Goal: Task Accomplishment & Management: Manage account settings

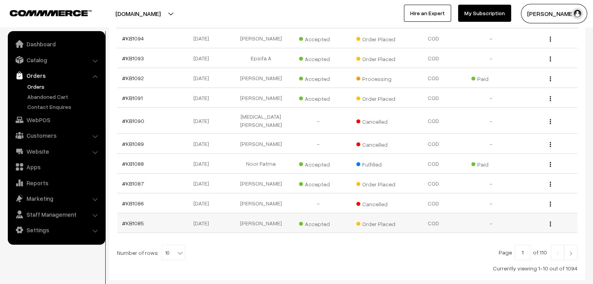
scroll to position [156, 0]
click at [168, 244] on span "10" at bounding box center [173, 252] width 23 height 16
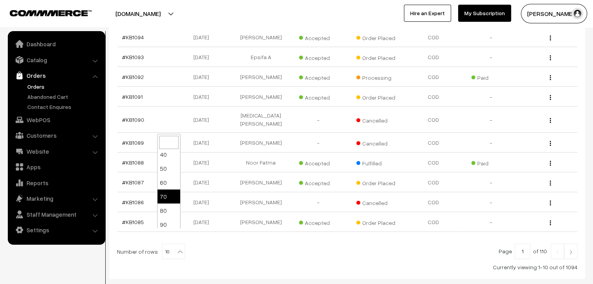
scroll to position [62, 0]
select select "100"
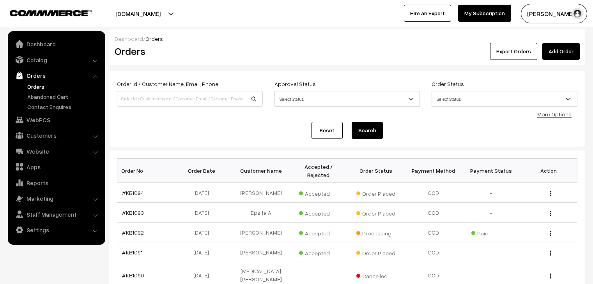
scroll to position [195, 0]
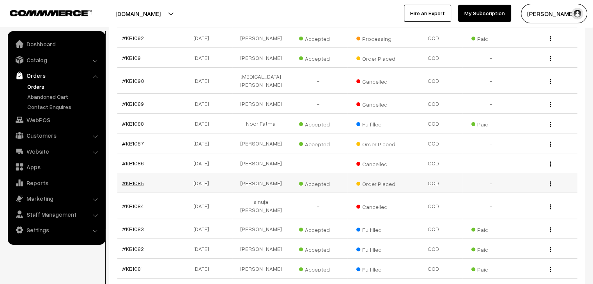
click at [137, 180] on link "#KB1085" at bounding box center [133, 183] width 22 height 7
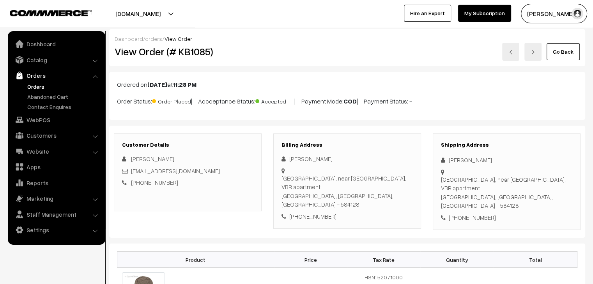
click at [116, 63] on div "Dashboard / orders / View Order View Order (# KB1085) Go Back" at bounding box center [347, 47] width 476 height 37
click at [45, 96] on link "Abandoned Cart" at bounding box center [63, 97] width 77 height 8
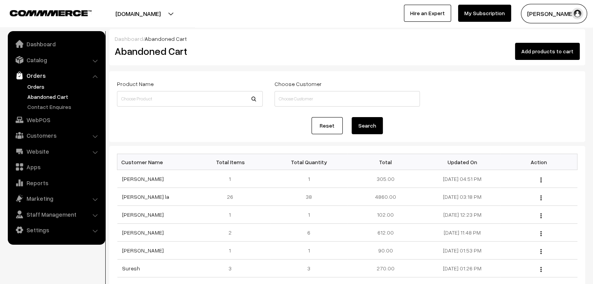
click at [42, 87] on link "Orders" at bounding box center [63, 87] width 77 height 8
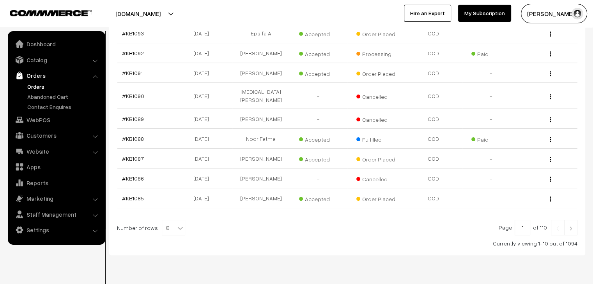
scroll to position [186, 0]
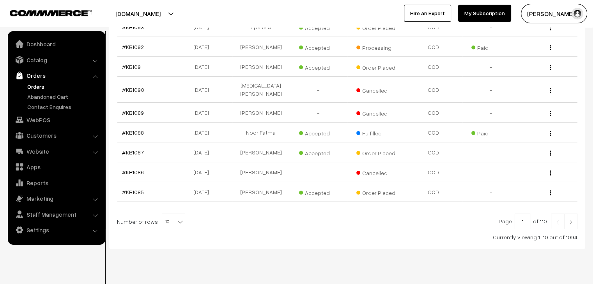
click at [176, 218] on b at bounding box center [180, 222] width 8 height 8
select select "80"
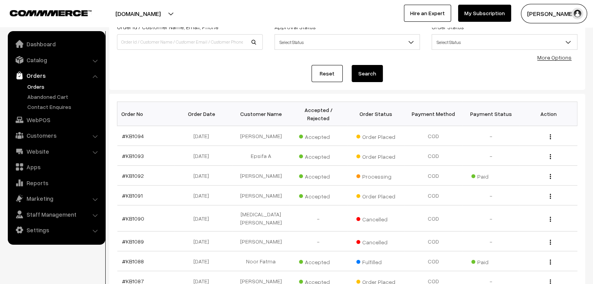
scroll to position [39, 0]
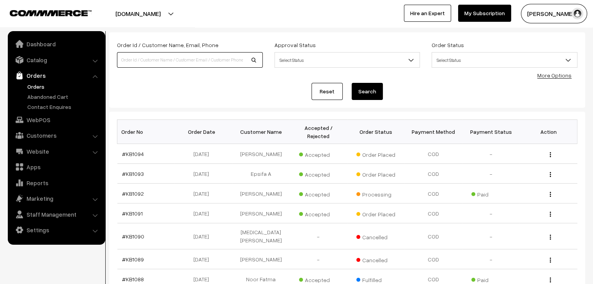
click at [127, 63] on input at bounding box center [190, 60] width 146 height 16
type input "sandhya"
click at [352, 83] on button "Search" at bounding box center [367, 91] width 31 height 17
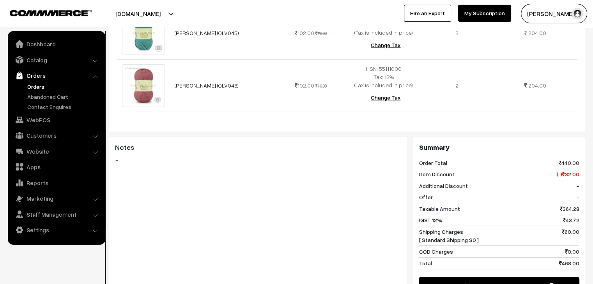
scroll to position [393, 0]
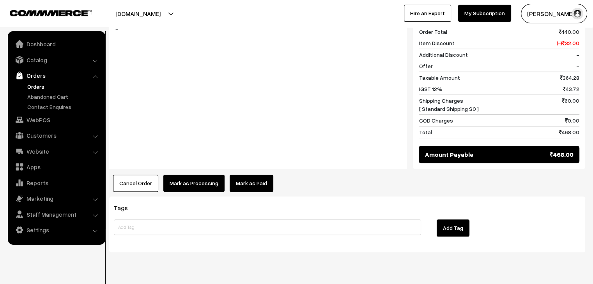
click at [148, 175] on button "Cancel Order" at bounding box center [135, 183] width 45 height 17
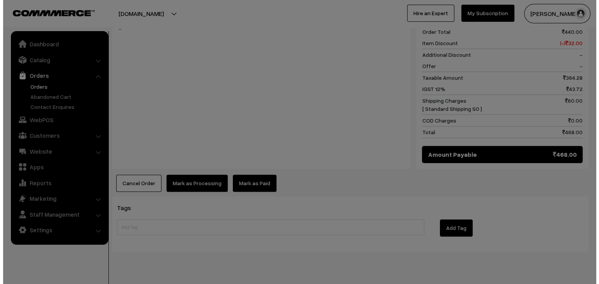
scroll to position [394, 0]
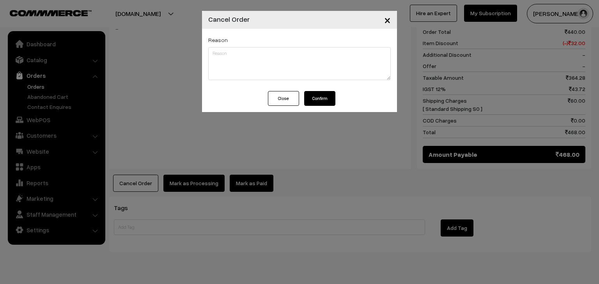
click at [312, 100] on button "Confirm" at bounding box center [319, 98] width 31 height 15
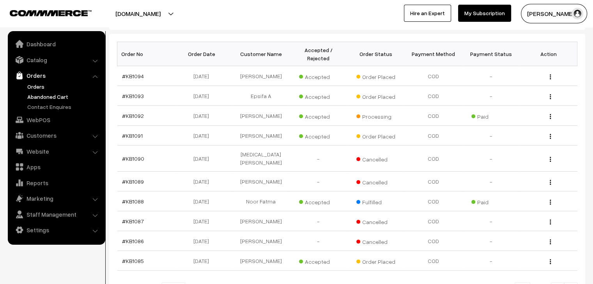
click at [59, 97] on link "Abandoned Cart" at bounding box center [63, 97] width 77 height 8
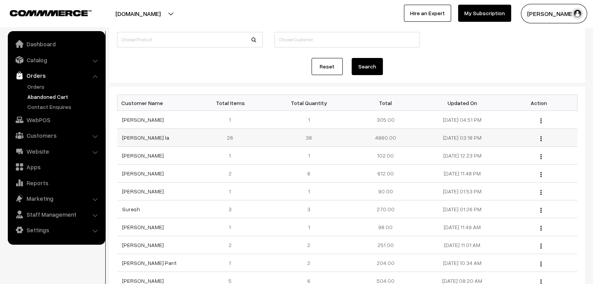
scroll to position [78, 0]
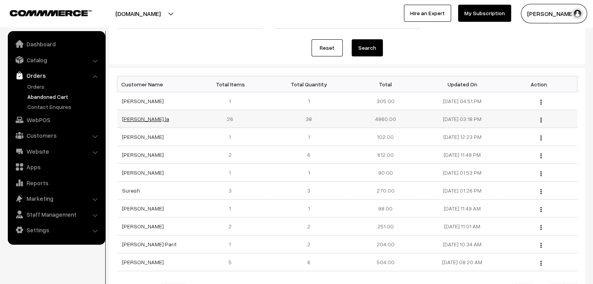
click at [130, 116] on link "Won Chung la" at bounding box center [145, 119] width 47 height 7
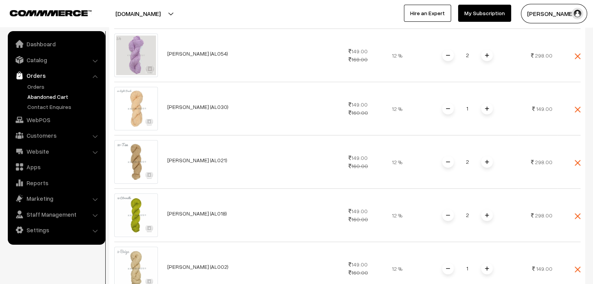
scroll to position [576, 0]
click at [40, 90] on link "Orders" at bounding box center [63, 87] width 77 height 8
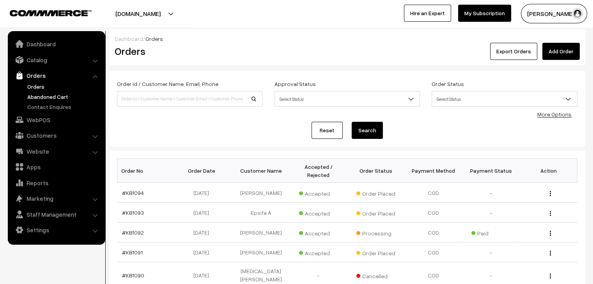
click at [49, 97] on link "Abandoned Cart" at bounding box center [63, 97] width 77 height 8
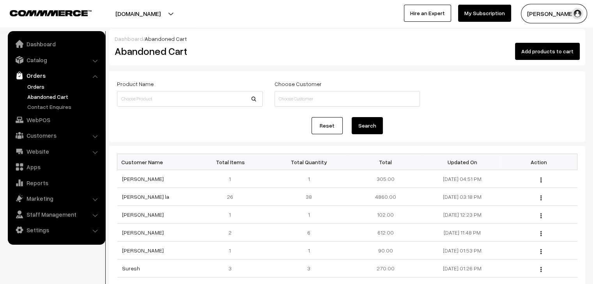
click at [33, 86] on link "Orders" at bounding box center [63, 87] width 77 height 8
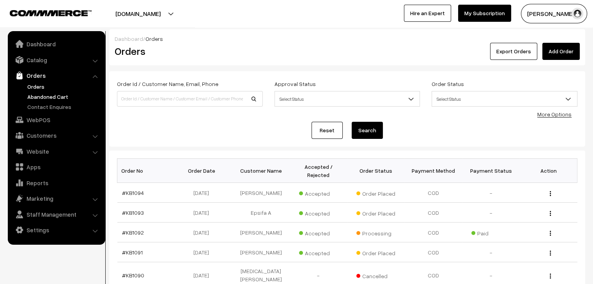
click at [45, 94] on link "Abandoned Cart" at bounding box center [63, 97] width 77 height 8
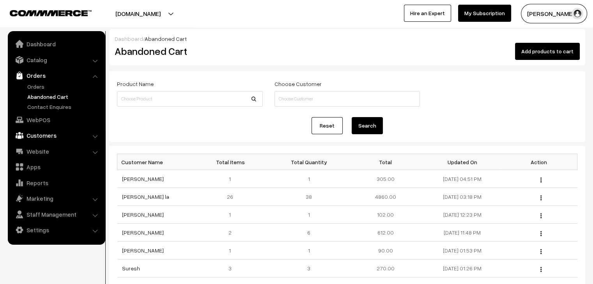
click at [59, 136] on link "Customers" at bounding box center [56, 136] width 93 height 14
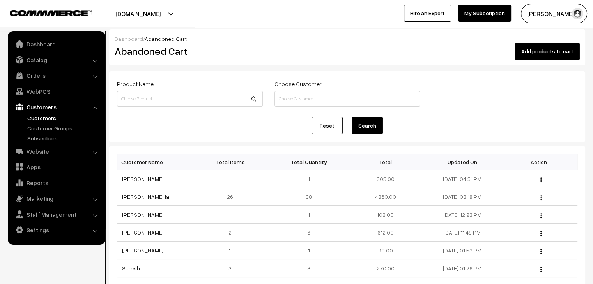
click at [47, 114] on link "Customers" at bounding box center [63, 118] width 77 height 8
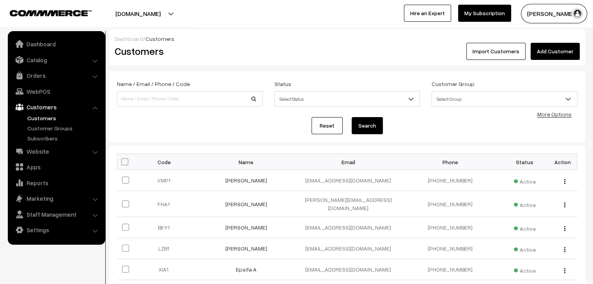
click at [51, 120] on link "Customers" at bounding box center [63, 118] width 77 height 8
click at [34, 75] on link "Orders" at bounding box center [56, 76] width 93 height 14
click at [53, 93] on link "Abandoned Cart" at bounding box center [63, 97] width 77 height 8
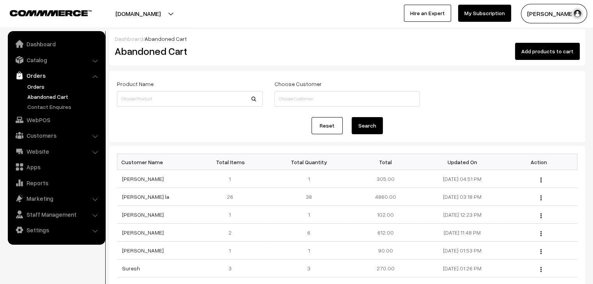
click at [34, 88] on link "Orders" at bounding box center [63, 87] width 77 height 8
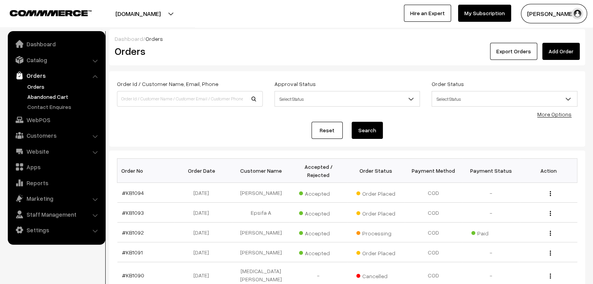
click at [60, 94] on link "Abandoned Cart" at bounding box center [63, 97] width 77 height 8
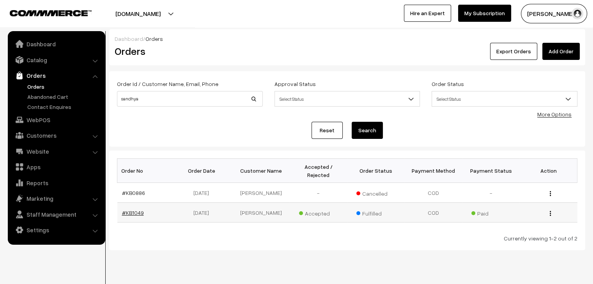
click at [131, 210] on link "#KB1049" at bounding box center [133, 213] width 22 height 7
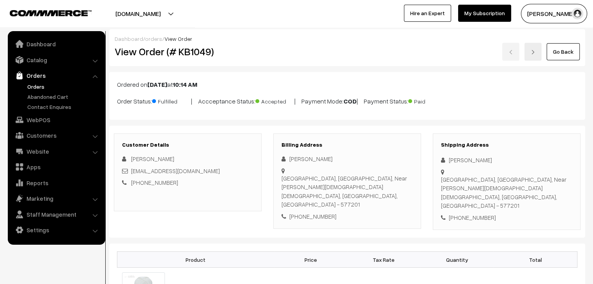
drag, startPoint x: 68, startPoint y: 138, endPoint x: 58, endPoint y: 131, distance: 12.0
click at [67, 138] on link "Customers" at bounding box center [56, 136] width 93 height 14
click at [47, 113] on link "Customers" at bounding box center [56, 107] width 93 height 14
click at [47, 114] on link "Customers" at bounding box center [63, 118] width 77 height 8
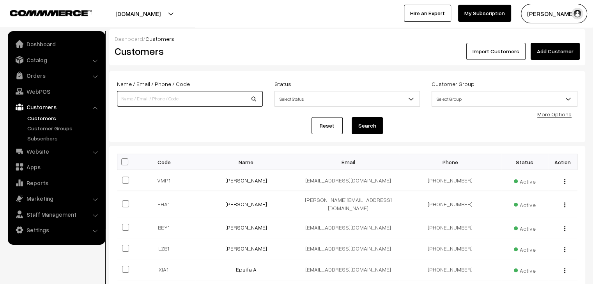
click at [154, 96] on input at bounding box center [190, 99] width 146 height 16
type input "87622"
click at [352, 117] on button "Search" at bounding box center [367, 125] width 31 height 17
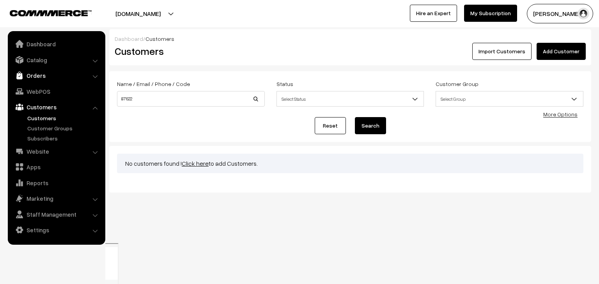
click at [56, 77] on link "Orders" at bounding box center [56, 76] width 93 height 14
click at [39, 136] on link "Customers" at bounding box center [56, 136] width 93 height 14
click at [42, 115] on link "Customers" at bounding box center [63, 118] width 77 height 8
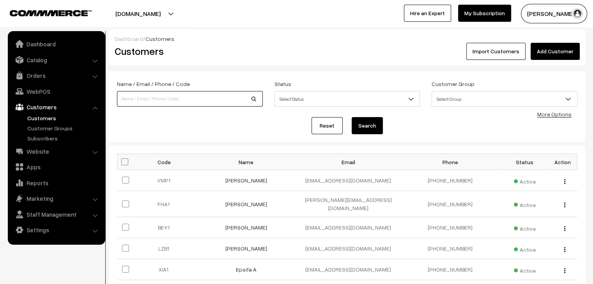
click at [160, 102] on input at bounding box center [190, 99] width 146 height 16
type input "sandhya"
click at [352, 117] on button "Search" at bounding box center [367, 125] width 31 height 17
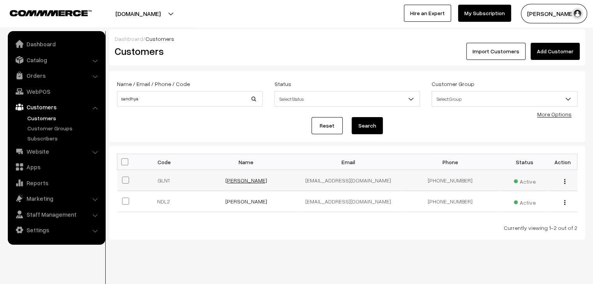
click at [241, 178] on link "Sandhya Kk" at bounding box center [246, 180] width 42 height 7
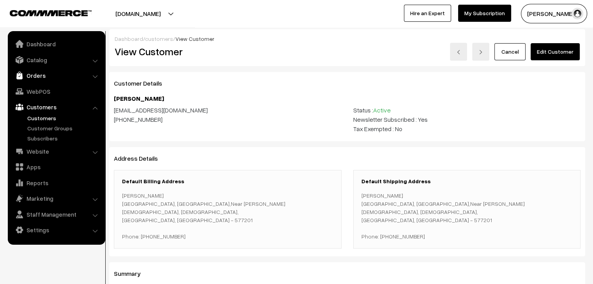
click at [36, 76] on link "Orders" at bounding box center [56, 76] width 93 height 14
click at [37, 88] on link "Orders" at bounding box center [63, 87] width 77 height 8
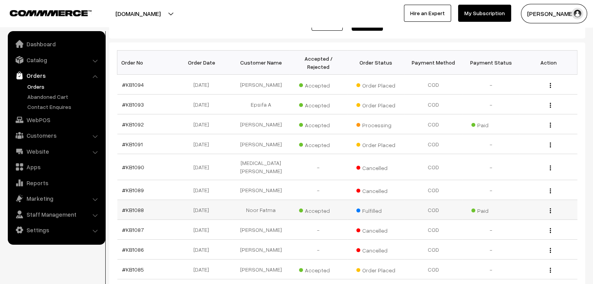
scroll to position [108, 0]
click at [134, 102] on link "#KB1093" at bounding box center [133, 105] width 22 height 7
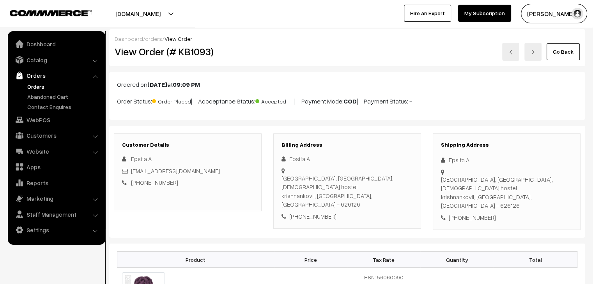
click at [151, 38] on link "orders" at bounding box center [153, 38] width 17 height 7
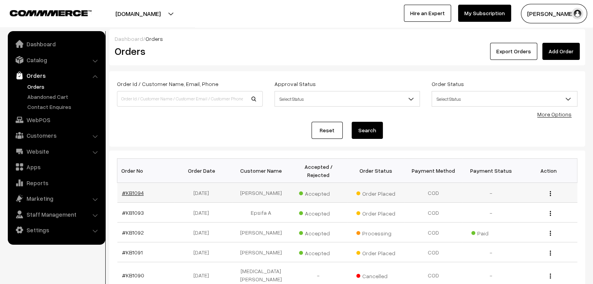
click at [129, 190] on link "#KB1094" at bounding box center [133, 193] width 22 height 7
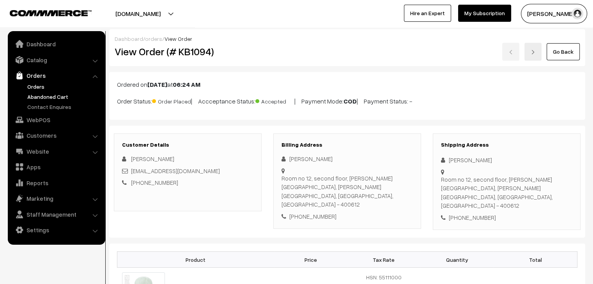
click at [59, 97] on link "Abandoned Cart" at bounding box center [63, 97] width 77 height 8
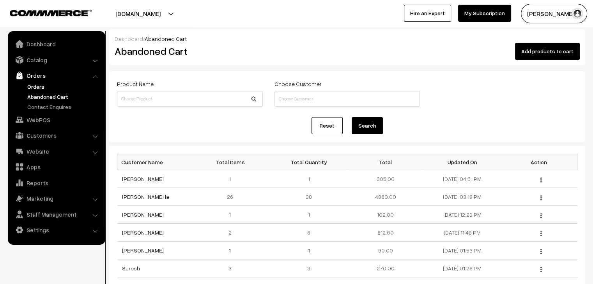
click at [46, 88] on link "Orders" at bounding box center [63, 87] width 77 height 8
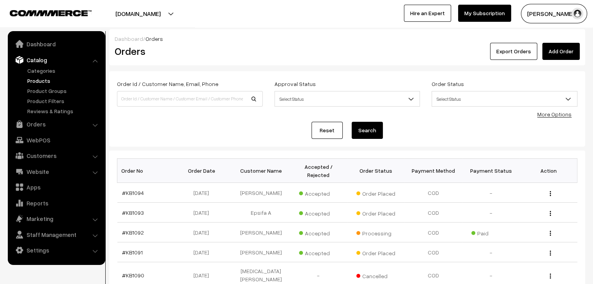
click at [51, 80] on link "Products" at bounding box center [63, 81] width 77 height 8
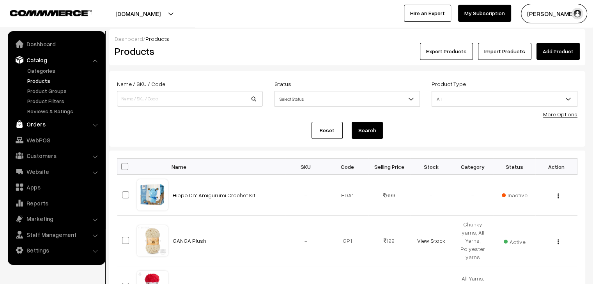
click at [46, 124] on link "Orders" at bounding box center [56, 124] width 93 height 14
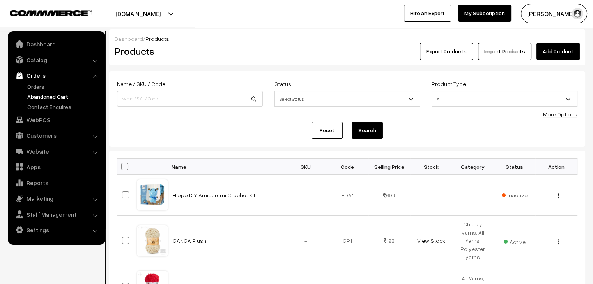
click at [46, 95] on link "Abandoned Cart" at bounding box center [63, 97] width 77 height 8
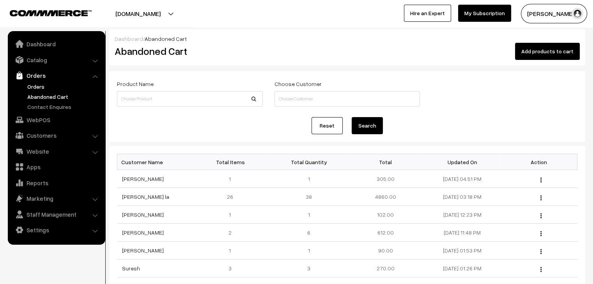
click at [43, 85] on link "Orders" at bounding box center [63, 87] width 77 height 8
click at [36, 85] on link "Orders" at bounding box center [63, 87] width 77 height 8
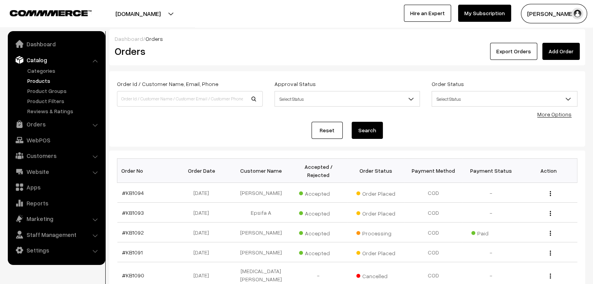
click at [40, 80] on link "Products" at bounding box center [63, 81] width 77 height 8
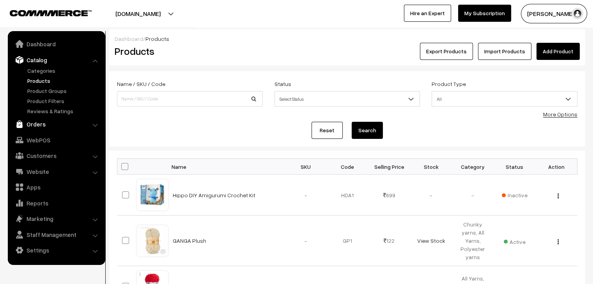
click at [40, 125] on link "Orders" at bounding box center [56, 124] width 93 height 14
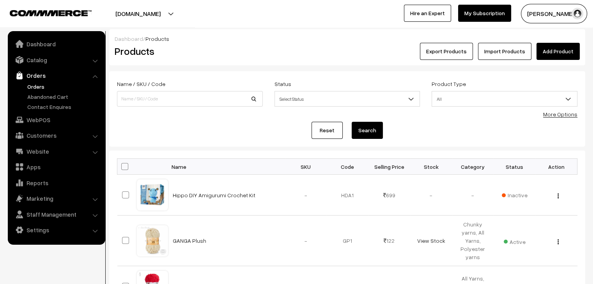
click at [33, 87] on link "Orders" at bounding box center [63, 87] width 77 height 8
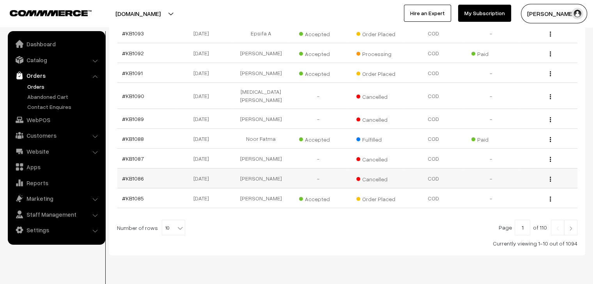
scroll to position [186, 0]
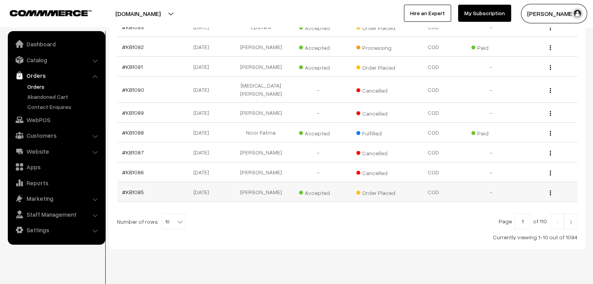
click at [138, 182] on td "#KB1085" at bounding box center [146, 192] width 58 height 20
click at [135, 189] on link "#KB1085" at bounding box center [133, 192] width 22 height 7
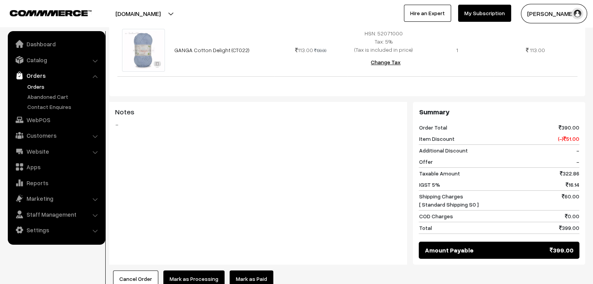
click at [130, 271] on button "Cancel Order" at bounding box center [135, 279] width 45 height 17
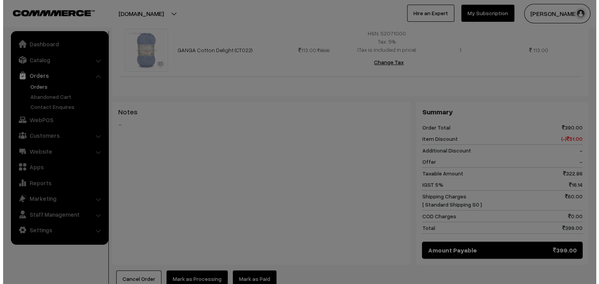
scroll to position [351, 0]
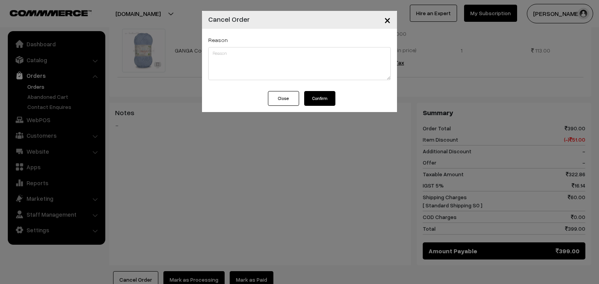
click at [313, 101] on button "Confirm" at bounding box center [319, 98] width 31 height 15
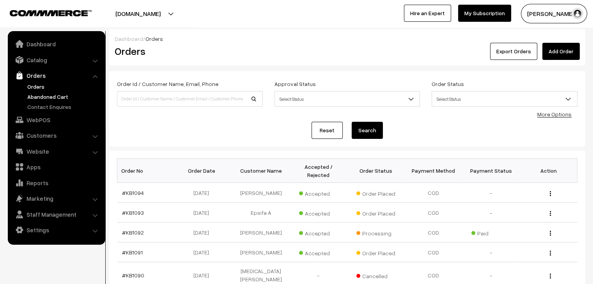
click at [62, 99] on link "Abandoned Cart" at bounding box center [63, 97] width 77 height 8
click at [53, 99] on link "Abandoned Cart" at bounding box center [63, 97] width 77 height 8
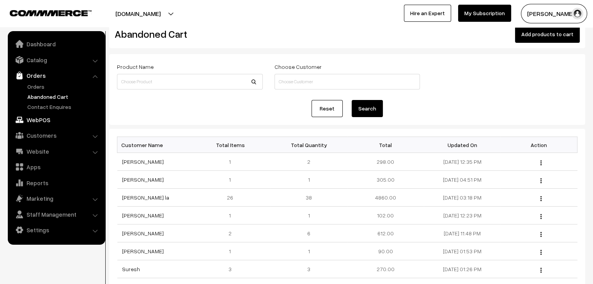
scroll to position [39, 0]
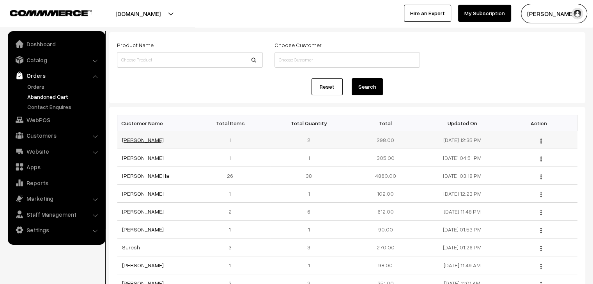
click at [133, 140] on link "Nithya Reddy" at bounding box center [143, 140] width 42 height 7
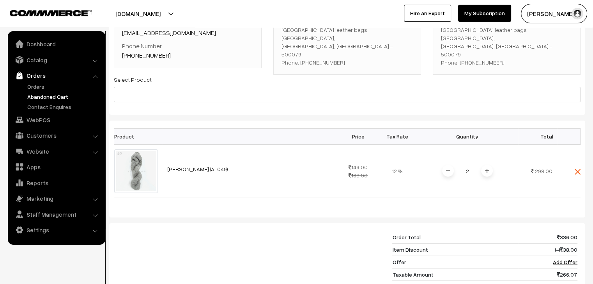
scroll to position [117, 0]
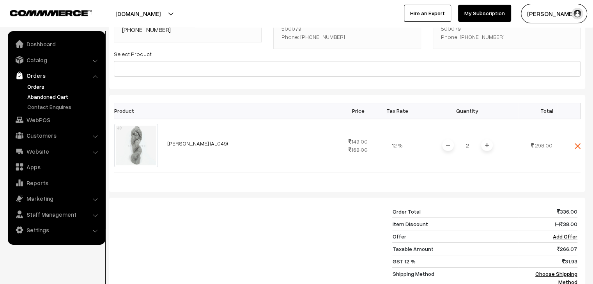
click at [39, 86] on link "Orders" at bounding box center [63, 87] width 77 height 8
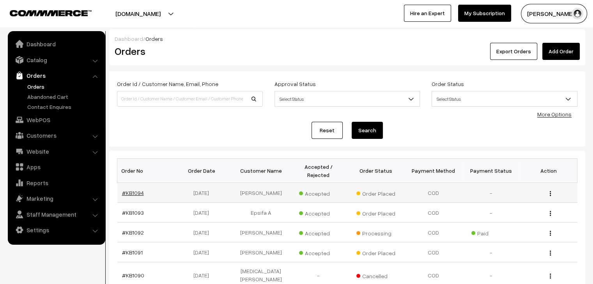
click at [138, 190] on link "#KB1094" at bounding box center [133, 193] width 22 height 7
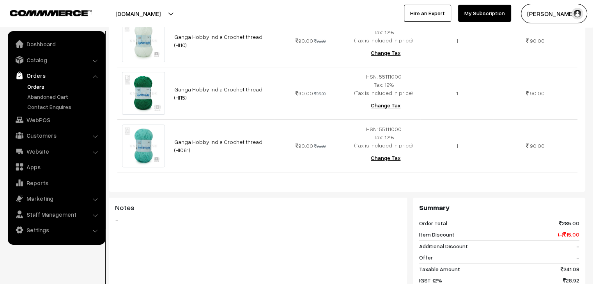
scroll to position [273, 0]
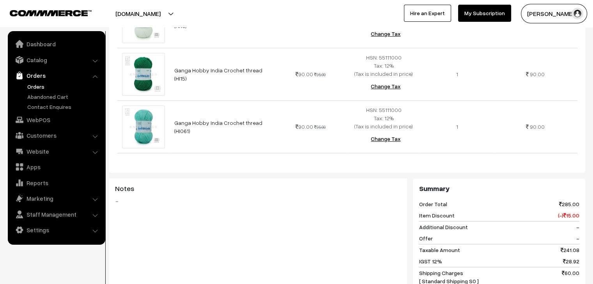
click at [39, 84] on link "Orders" at bounding box center [63, 87] width 77 height 8
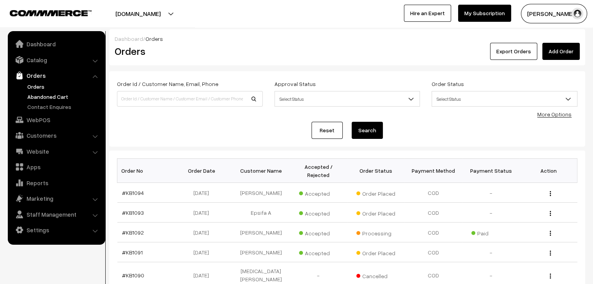
click at [49, 94] on link "Abandoned Cart" at bounding box center [63, 97] width 77 height 8
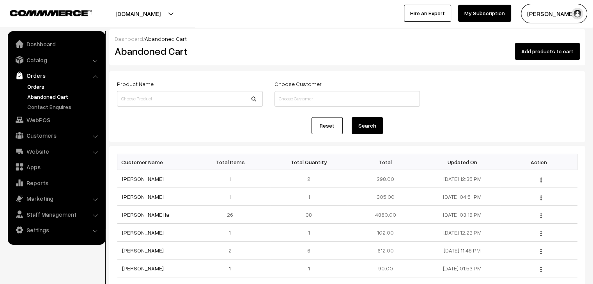
click at [42, 88] on link "Orders" at bounding box center [63, 87] width 77 height 8
click at [29, 90] on link "Orders" at bounding box center [63, 87] width 77 height 8
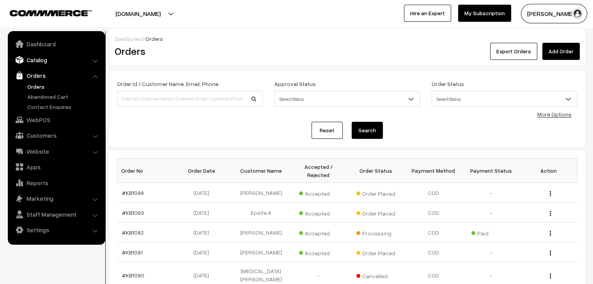
click at [43, 60] on link "Catalog" at bounding box center [56, 60] width 93 height 14
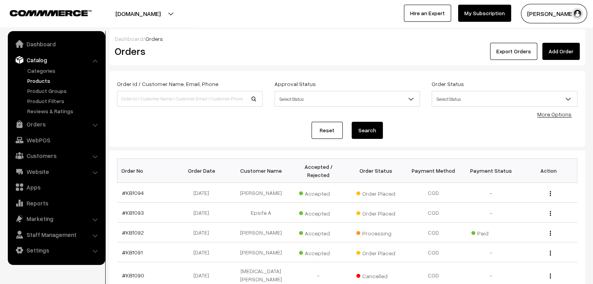
click at [39, 81] on link "Products" at bounding box center [63, 81] width 77 height 8
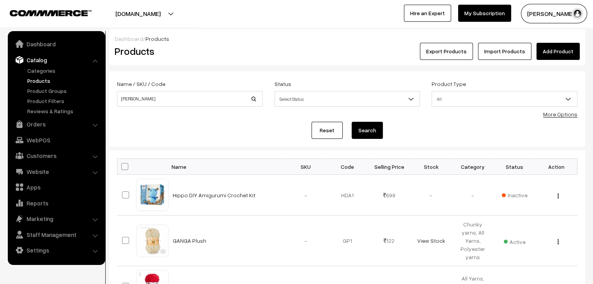
type input "[PERSON_NAME]"
click at [352, 122] on button "Search" at bounding box center [367, 130] width 31 height 17
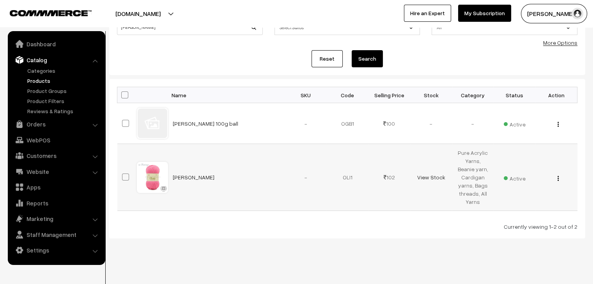
scroll to position [76, 0]
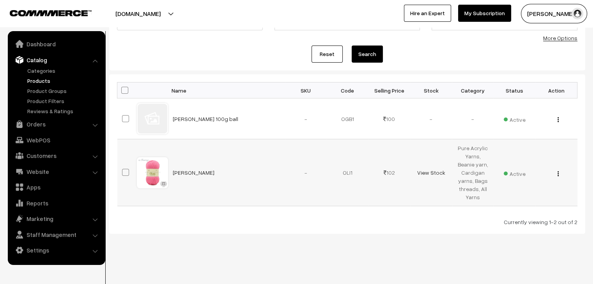
click at [559, 175] on div "View Edit Delete" at bounding box center [556, 173] width 32 height 8
click at [558, 174] on img "button" at bounding box center [557, 173] width 1 height 5
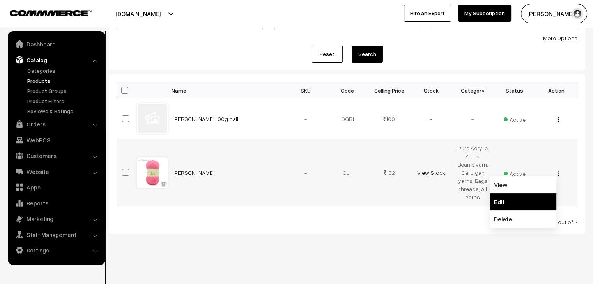
click at [533, 201] on link "Edit" at bounding box center [523, 202] width 66 height 17
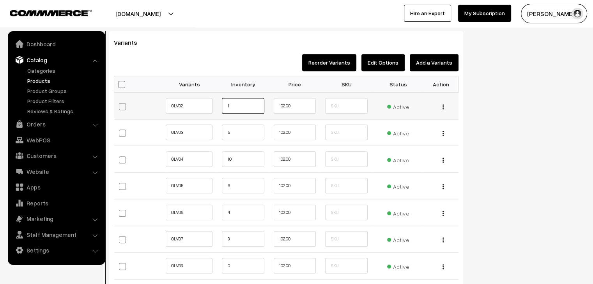
click at [232, 106] on input "1" at bounding box center [243, 106] width 42 height 16
type input "10"
click at [229, 131] on input "5" at bounding box center [243, 133] width 42 height 16
type input "10"
click at [236, 181] on input "6" at bounding box center [243, 186] width 42 height 16
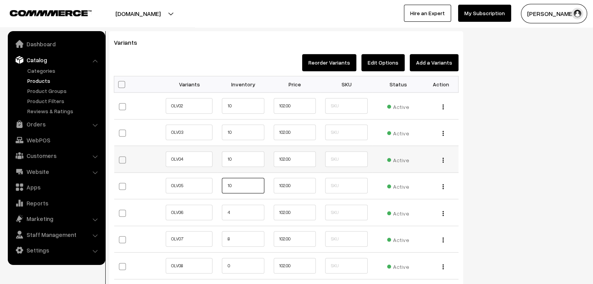
type input "10"
click at [277, 159] on input "102.00" at bounding box center [295, 160] width 42 height 16
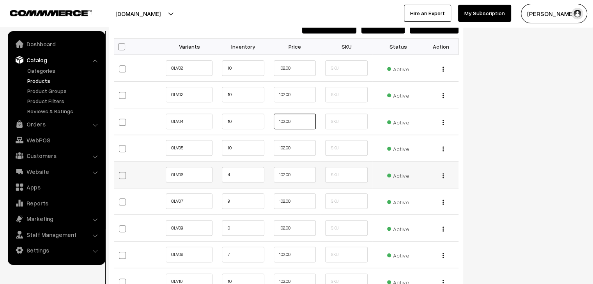
scroll to position [857, 0]
click at [233, 169] on input "4" at bounding box center [243, 174] width 42 height 16
type input "10"
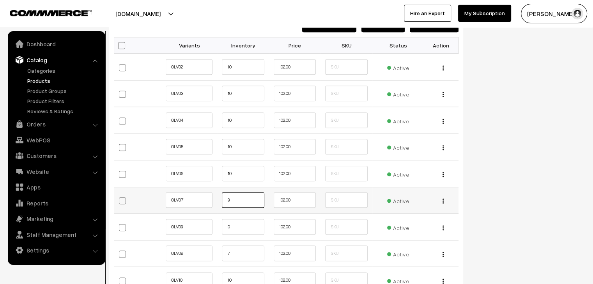
click at [229, 198] on input "8" at bounding box center [243, 201] width 42 height 16
type input "10"
click at [228, 227] on input "0" at bounding box center [243, 227] width 42 height 16
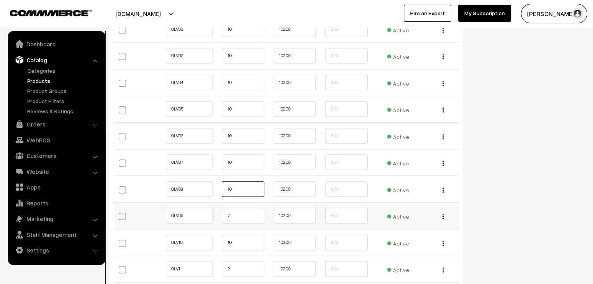
scroll to position [896, 0]
type input "10"
click at [230, 216] on input "7" at bounding box center [243, 215] width 42 height 16
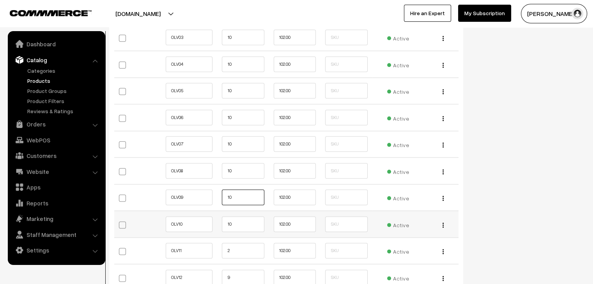
scroll to position [974, 0]
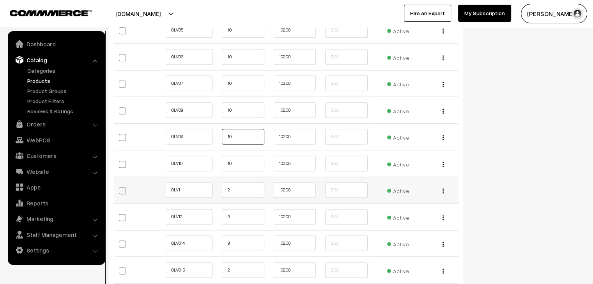
type input "10"
click at [232, 189] on input "2" at bounding box center [243, 190] width 42 height 16
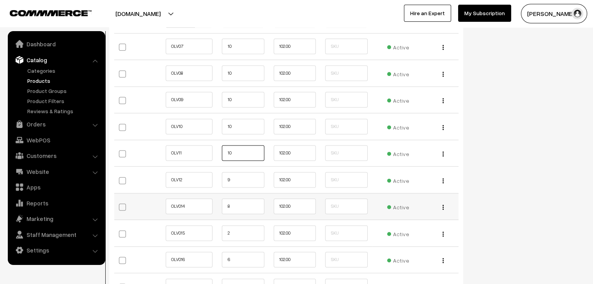
scroll to position [1013, 0]
type input "10"
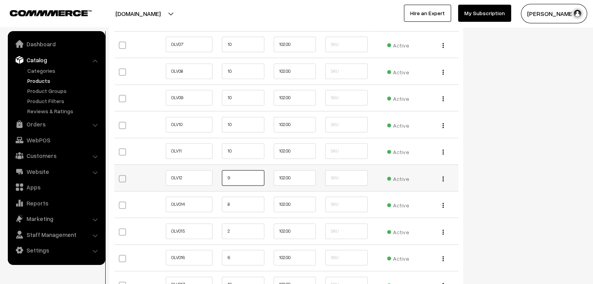
click at [235, 175] on input "9" at bounding box center [243, 178] width 42 height 16
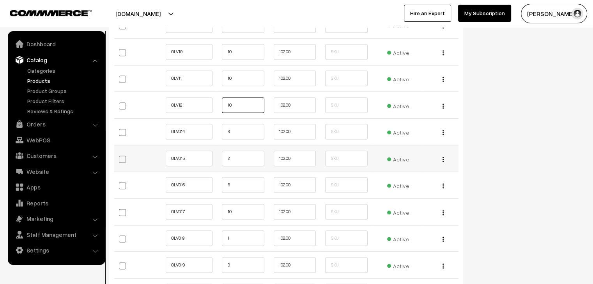
scroll to position [1091, 0]
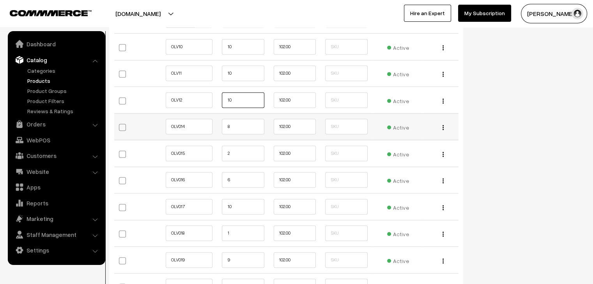
type input "10"
click at [237, 126] on input "8" at bounding box center [243, 127] width 42 height 16
type input "10"
click at [230, 153] on input "2" at bounding box center [243, 154] width 42 height 16
type input "10"
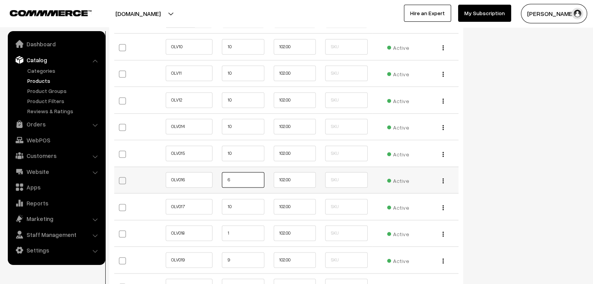
click at [230, 175] on input "6" at bounding box center [243, 180] width 42 height 16
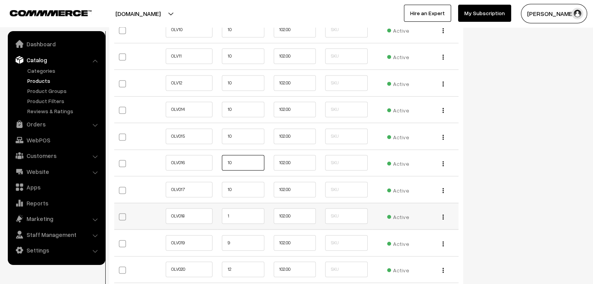
scroll to position [1130, 0]
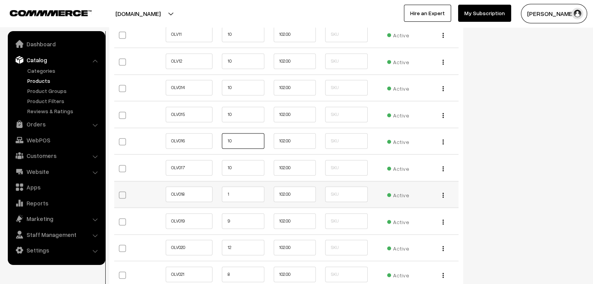
type input "10"
click at [233, 194] on input "1" at bounding box center [243, 195] width 42 height 16
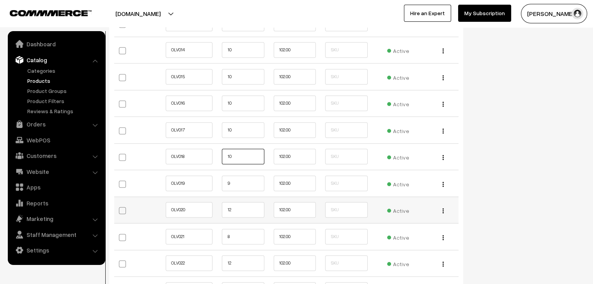
scroll to position [1169, 0]
type input "10"
click at [237, 179] on input "9" at bounding box center [243, 183] width 42 height 16
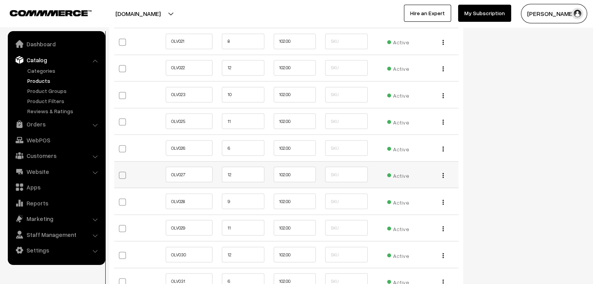
scroll to position [1364, 0]
type input "10"
click at [235, 145] on input "6" at bounding box center [243, 148] width 42 height 16
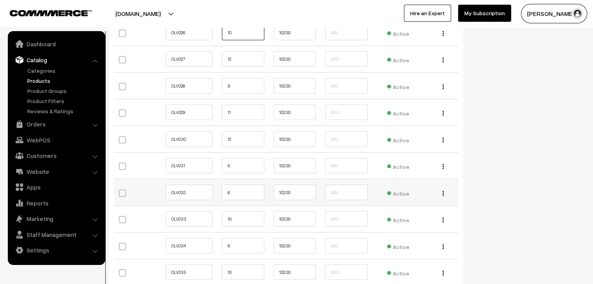
scroll to position [1481, 0]
type input "10"
click at [236, 161] on input "6" at bounding box center [243, 164] width 42 height 16
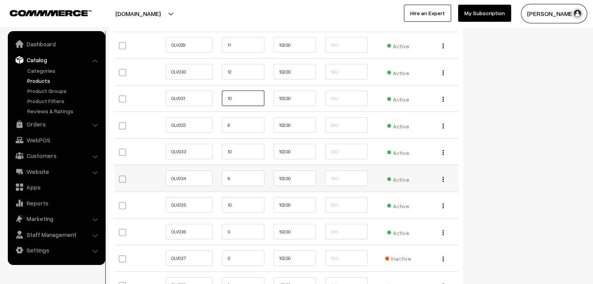
scroll to position [1559, 0]
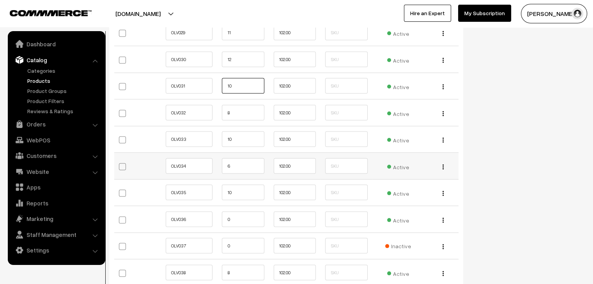
type input "10"
click at [235, 163] on input "6" at bounding box center [243, 167] width 42 height 16
type input "10"
click at [235, 216] on input "0" at bounding box center [243, 220] width 42 height 16
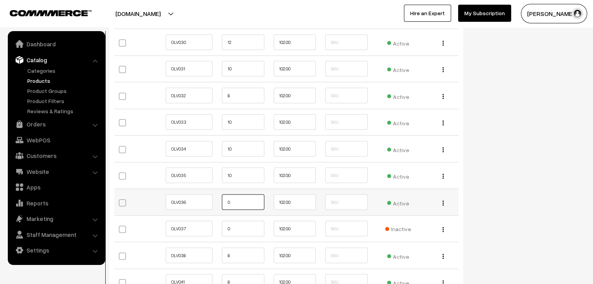
scroll to position [1598, 0]
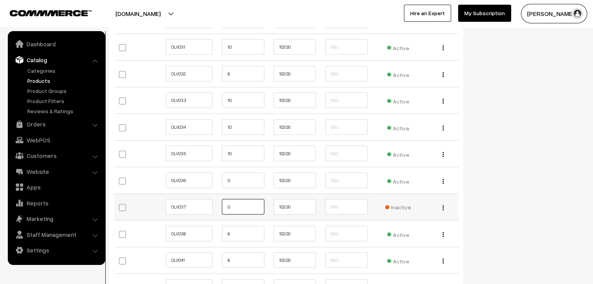
click at [227, 203] on input "0" at bounding box center [243, 208] width 42 height 16
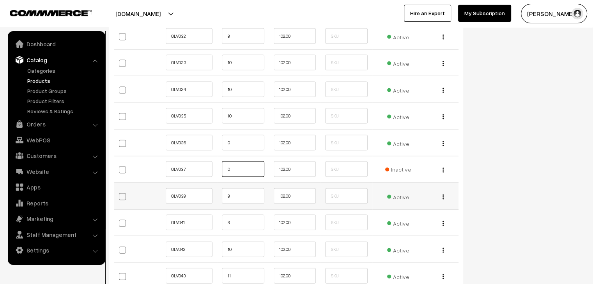
scroll to position [1637, 0]
click at [231, 195] on input "8" at bounding box center [243, 195] width 42 height 16
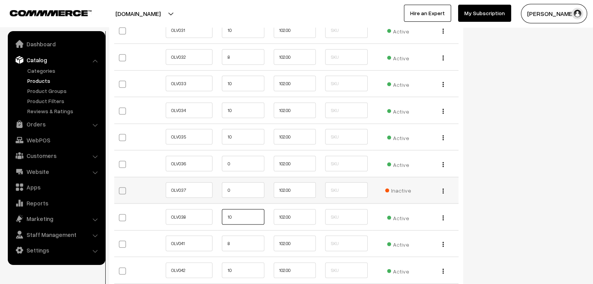
scroll to position [1559, 0]
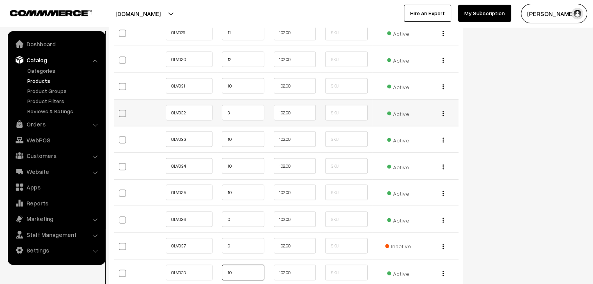
type input "10"
click at [234, 108] on input "8" at bounding box center [243, 113] width 42 height 16
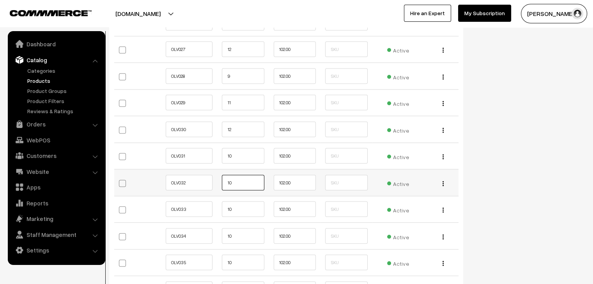
scroll to position [1481, 0]
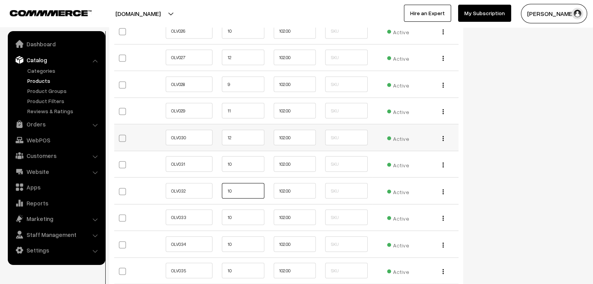
type input "10"
click at [239, 131] on input "12" at bounding box center [243, 138] width 42 height 16
type input "10"
click at [239, 111] on input "11" at bounding box center [243, 111] width 42 height 16
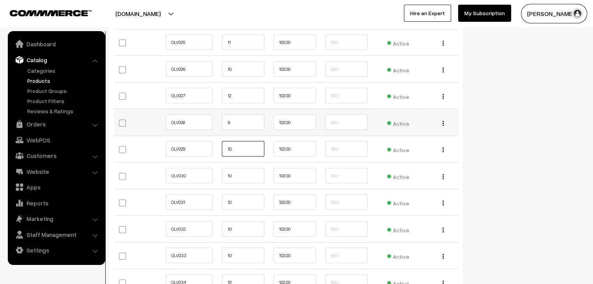
scroll to position [1442, 0]
type input "10"
click at [236, 116] on input "9" at bounding box center [243, 123] width 42 height 16
type input "10"
click at [240, 95] on input "12" at bounding box center [243, 96] width 42 height 16
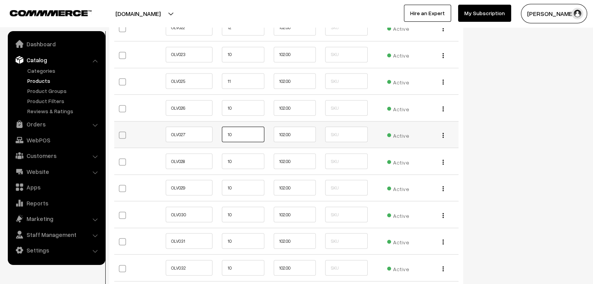
scroll to position [1403, 0]
type input "10"
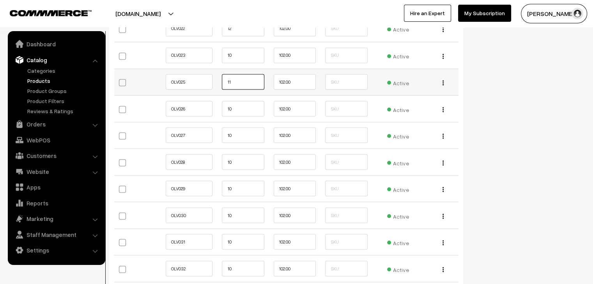
click at [239, 78] on input "11" at bounding box center [243, 82] width 42 height 16
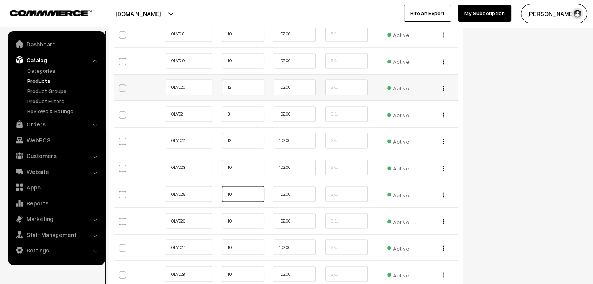
scroll to position [1286, 0]
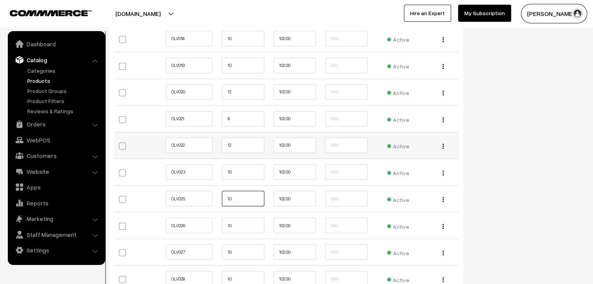
type input "10"
click at [237, 147] on input "12" at bounding box center [243, 146] width 42 height 16
type input "10"
click at [231, 119] on input "8" at bounding box center [243, 119] width 42 height 16
type input "10"
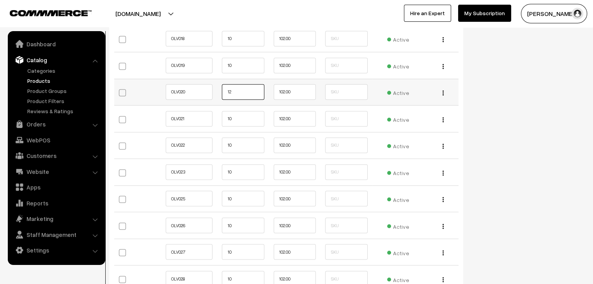
click at [239, 85] on input "12" at bounding box center [243, 92] width 42 height 16
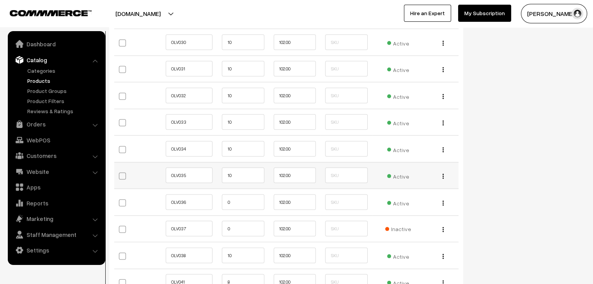
scroll to position [1598, 0]
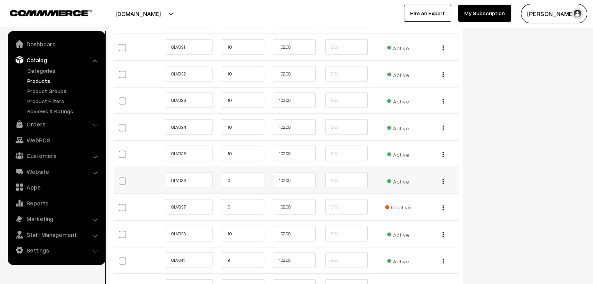
type input "10"
click at [228, 177] on input "0" at bounding box center [243, 181] width 42 height 16
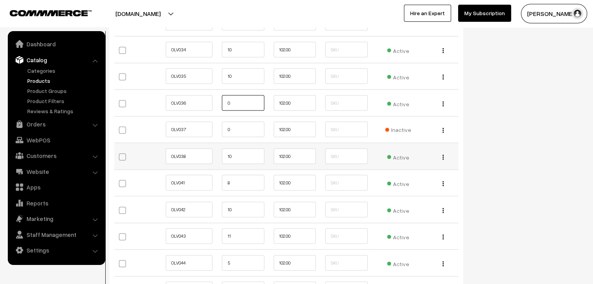
scroll to position [1676, 0]
click at [233, 180] on input "8" at bounding box center [243, 183] width 42 height 16
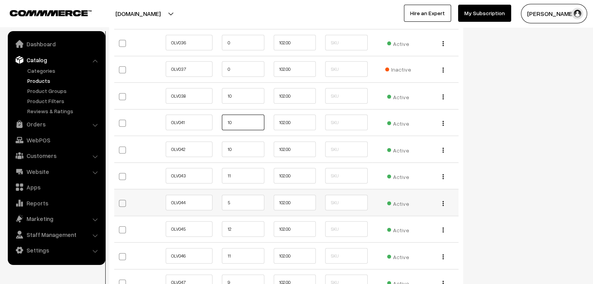
scroll to position [1754, 0]
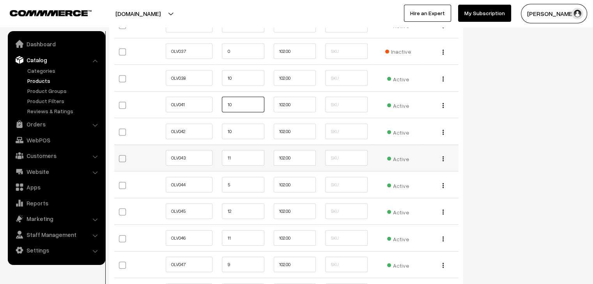
type input "10"
click at [237, 155] on input "11" at bounding box center [243, 158] width 42 height 16
type input "10"
click at [231, 178] on input "5" at bounding box center [243, 185] width 42 height 16
type input "10"
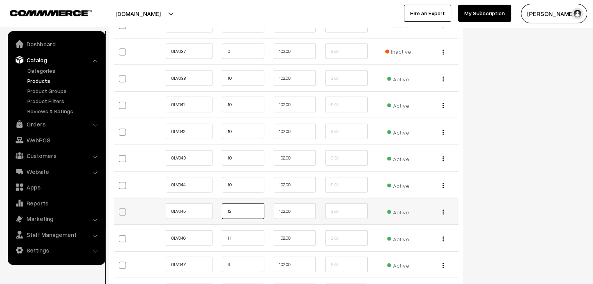
click at [232, 205] on input "12" at bounding box center [243, 212] width 42 height 16
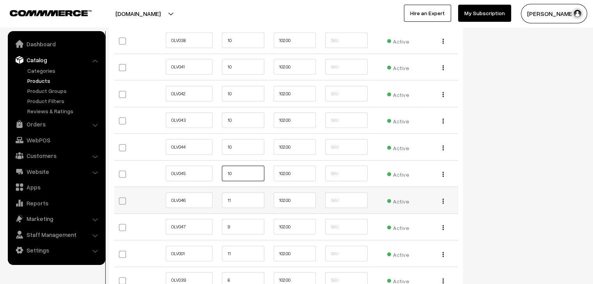
scroll to position [1793, 0]
type input "10"
click at [235, 196] on input "11" at bounding box center [243, 200] width 42 height 16
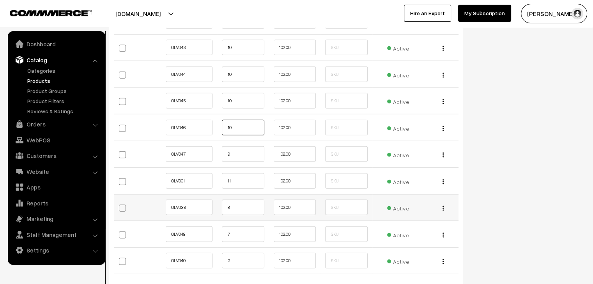
scroll to position [1871, 0]
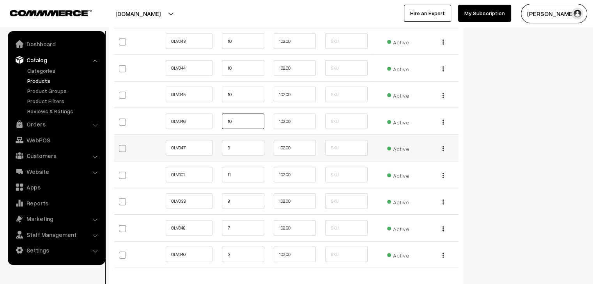
type input "10"
click at [236, 145] on input "9" at bounding box center [243, 148] width 42 height 16
click at [243, 170] on input "11" at bounding box center [243, 175] width 42 height 16
type input "110"
click at [236, 198] on input "8" at bounding box center [243, 202] width 42 height 16
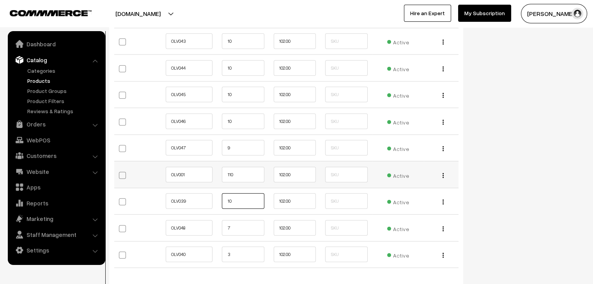
type input "10"
click at [231, 170] on input "110" at bounding box center [243, 175] width 42 height 16
type input "10"
click at [249, 224] on input "7" at bounding box center [243, 229] width 42 height 16
type input "10"
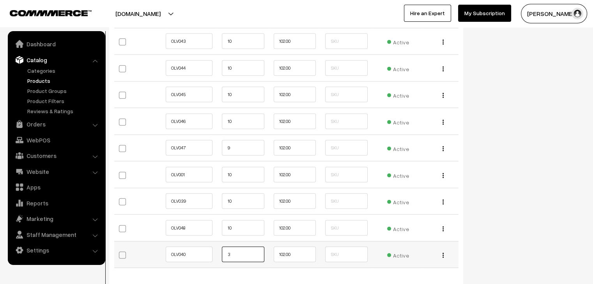
click at [231, 250] on input "3" at bounding box center [243, 255] width 42 height 16
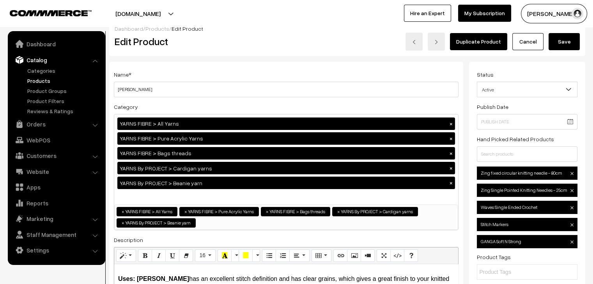
scroll to position [0, 0]
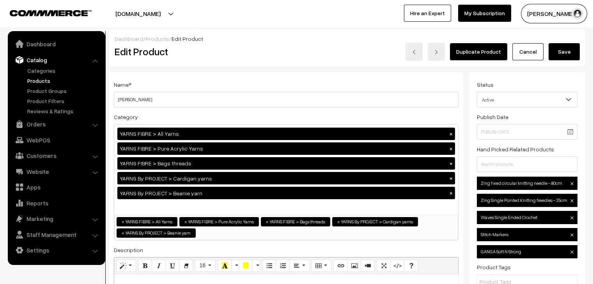
type input "10"
click at [567, 55] on button "Save" at bounding box center [563, 51] width 31 height 17
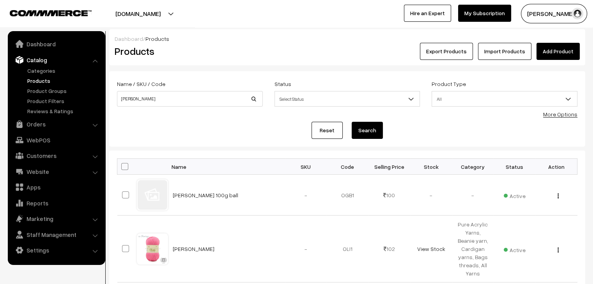
click at [38, 83] on link "Products" at bounding box center [63, 81] width 77 height 8
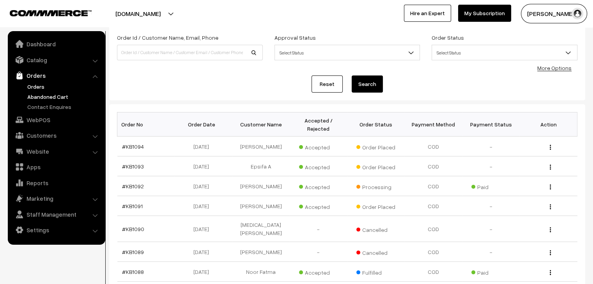
scroll to position [78, 0]
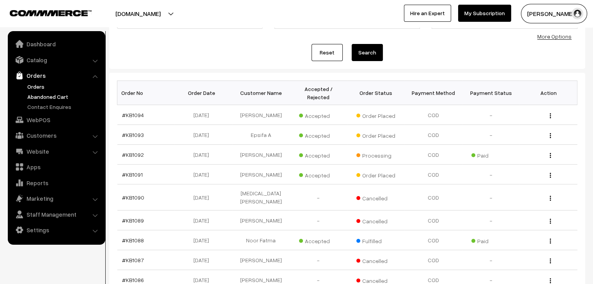
click at [55, 99] on link "Abandoned Cart" at bounding box center [63, 97] width 77 height 8
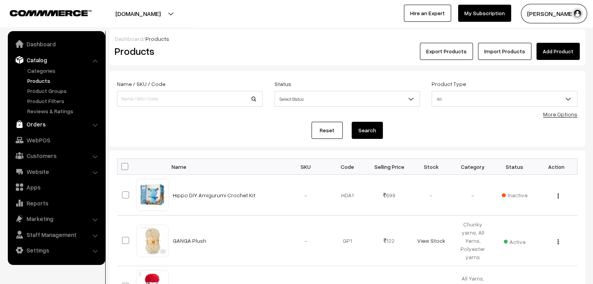
click at [45, 130] on link "Orders" at bounding box center [56, 124] width 93 height 14
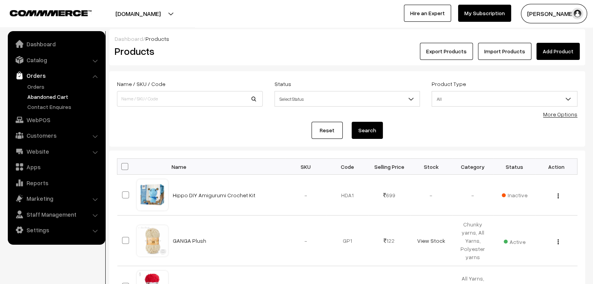
click at [41, 99] on link "Abandoned Cart" at bounding box center [63, 97] width 77 height 8
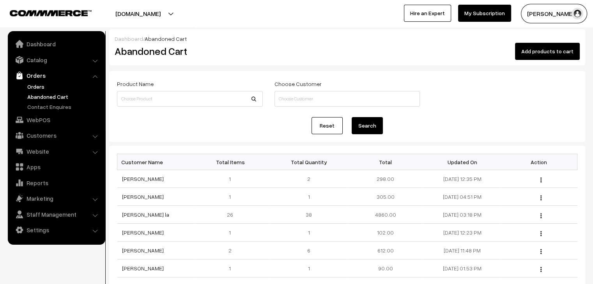
click at [47, 83] on link "Orders" at bounding box center [63, 87] width 77 height 8
click at [36, 88] on link "Orders" at bounding box center [63, 87] width 77 height 8
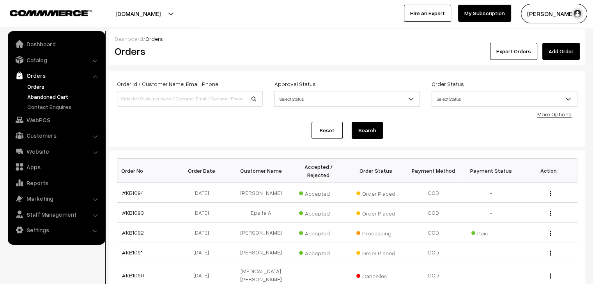
click at [62, 100] on link "Abandoned Cart" at bounding box center [63, 97] width 77 height 8
click at [42, 88] on link "Orders" at bounding box center [63, 87] width 77 height 8
click at [69, 95] on link "Abandoned Cart" at bounding box center [63, 97] width 77 height 8
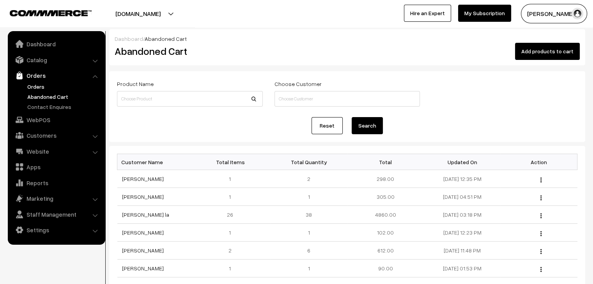
click at [41, 83] on link "Orders" at bounding box center [63, 87] width 77 height 8
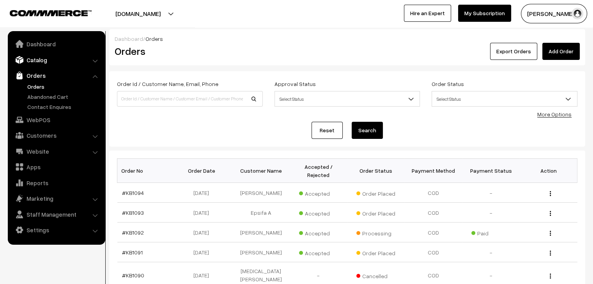
click at [39, 60] on link "Catalog" at bounding box center [56, 60] width 93 height 14
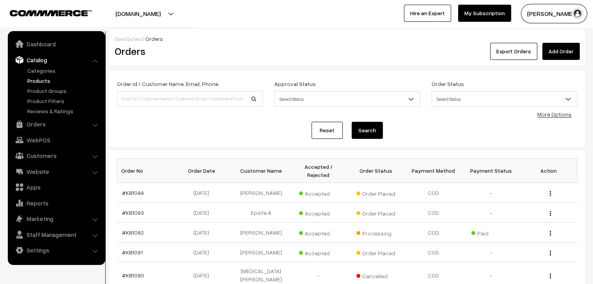
click at [47, 81] on link "Products" at bounding box center [63, 81] width 77 height 8
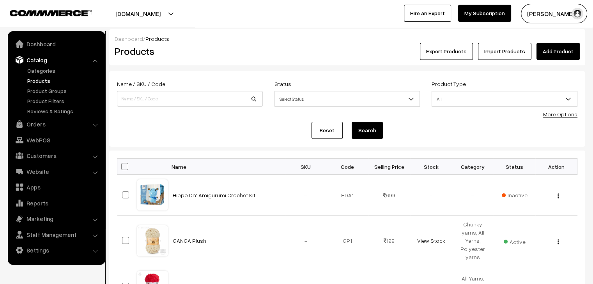
click at [41, 81] on link "Products" at bounding box center [63, 81] width 77 height 8
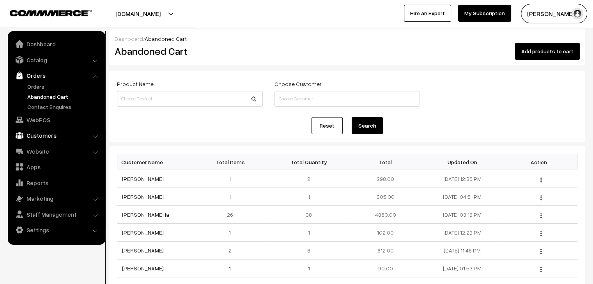
click at [51, 139] on link "Customers" at bounding box center [56, 136] width 93 height 14
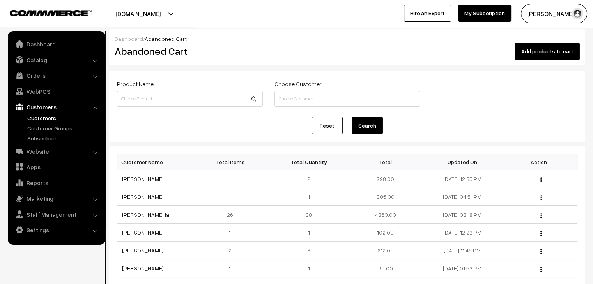
click at [50, 121] on link "Customers" at bounding box center [63, 118] width 77 height 8
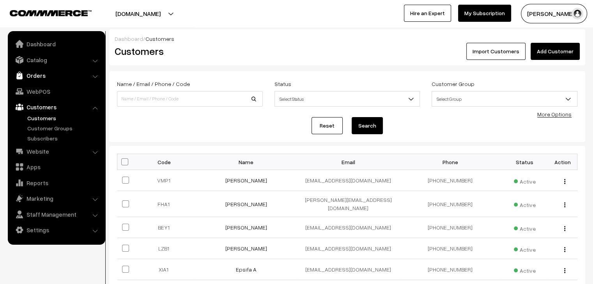
click at [37, 74] on link "Orders" at bounding box center [56, 76] width 93 height 14
click at [40, 85] on link "Orders" at bounding box center [63, 87] width 77 height 8
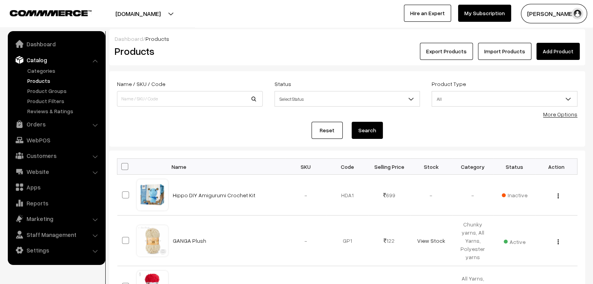
click at [48, 128] on link "Orders" at bounding box center [56, 124] width 93 height 14
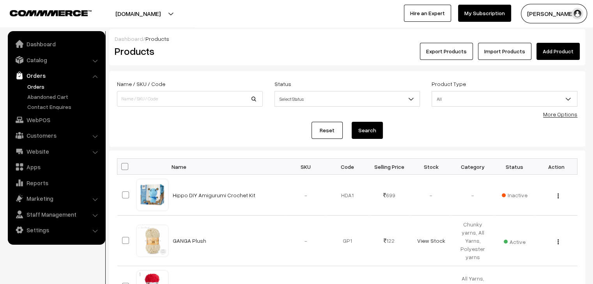
click at [37, 87] on link "Orders" at bounding box center [63, 87] width 77 height 8
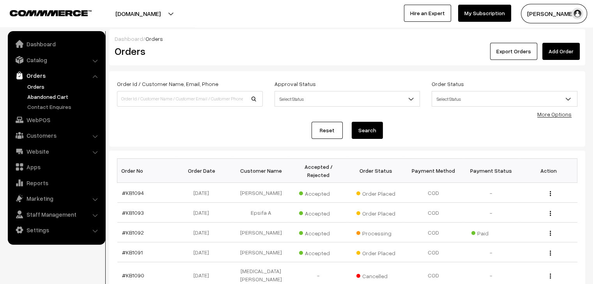
click at [49, 97] on link "Abandoned Cart" at bounding box center [63, 97] width 77 height 8
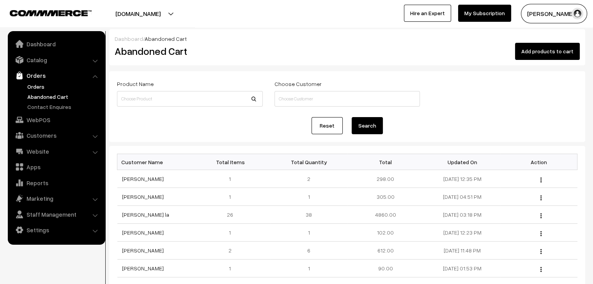
click at [42, 89] on link "Orders" at bounding box center [63, 87] width 77 height 8
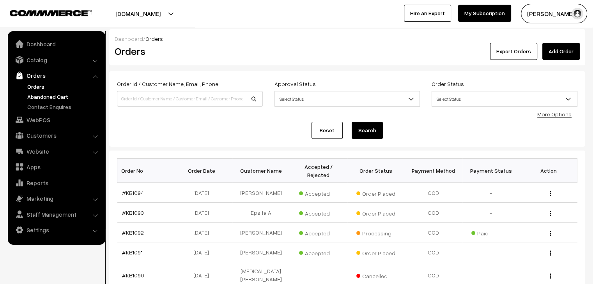
click at [65, 95] on link "Abandoned Cart" at bounding box center [63, 97] width 77 height 8
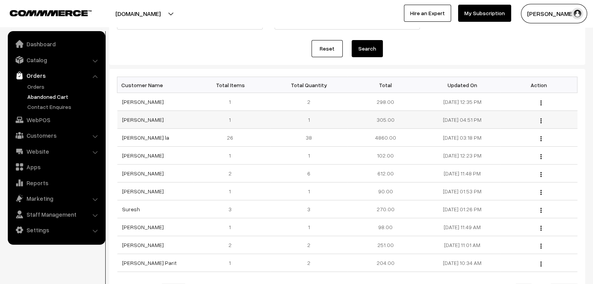
scroll to position [78, 0]
click at [38, 89] on link "Orders" at bounding box center [63, 87] width 77 height 8
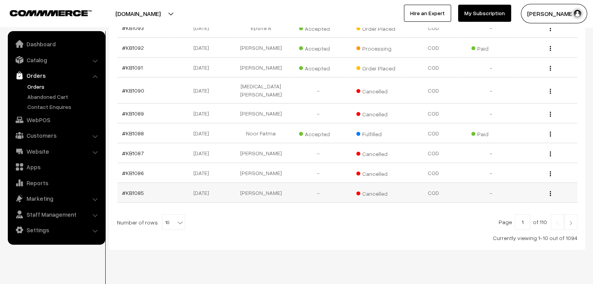
scroll to position [186, 0]
click at [170, 214] on span "10" at bounding box center [173, 222] width 23 height 16
select select "100"
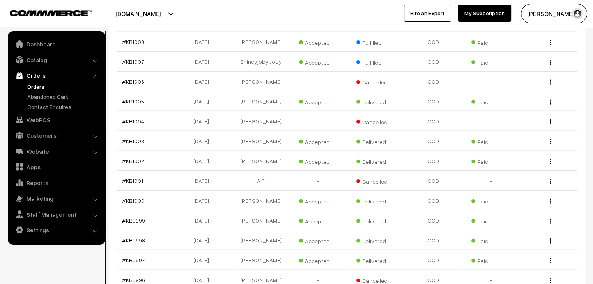
scroll to position [1949, 0]
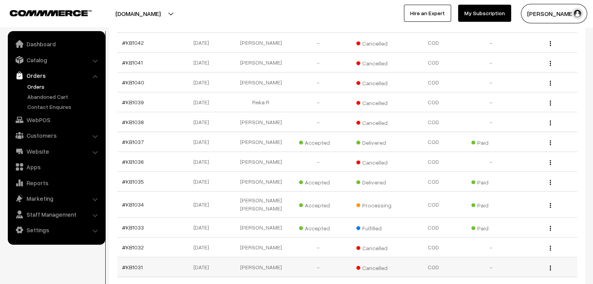
scroll to position [1208, 0]
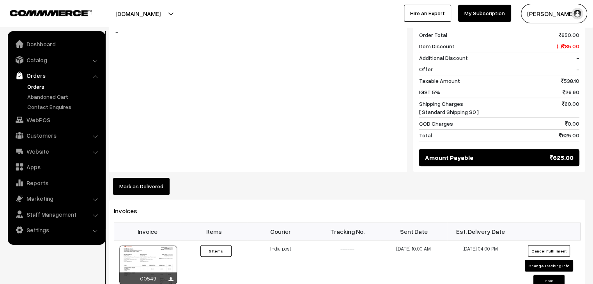
click at [152, 178] on button "Mark as Delivered" at bounding box center [141, 186] width 57 height 17
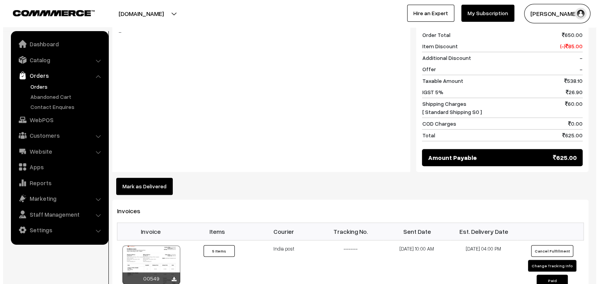
scroll to position [391, 0]
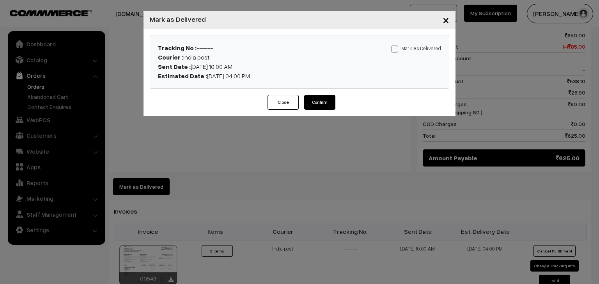
click at [394, 51] on span at bounding box center [394, 49] width 7 height 7
click at [394, 50] on input "Mark As Delivered" at bounding box center [393, 47] width 5 height 5
checkbox input "true"
drag, startPoint x: 326, startPoint y: 100, endPoint x: 321, endPoint y: 94, distance: 7.4
click at [326, 100] on button "Confirm" at bounding box center [319, 102] width 31 height 15
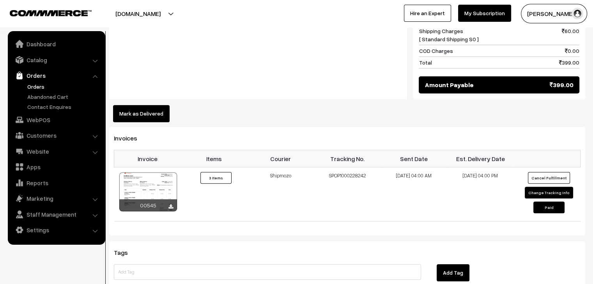
click at [148, 105] on button "Mark as Delivered" at bounding box center [141, 113] width 57 height 17
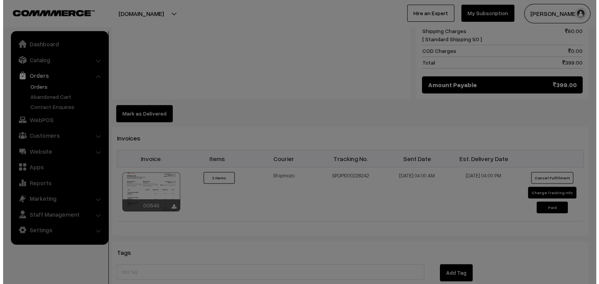
scroll to position [509, 0]
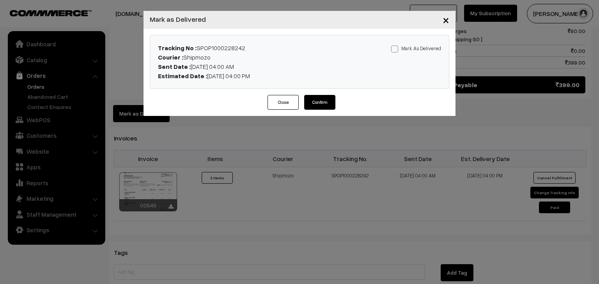
click at [398, 51] on span at bounding box center [394, 49] width 7 height 7
click at [396, 50] on input "Mark As Delivered" at bounding box center [393, 47] width 5 height 5
checkbox input "true"
click at [323, 101] on button "Confirm" at bounding box center [319, 102] width 31 height 15
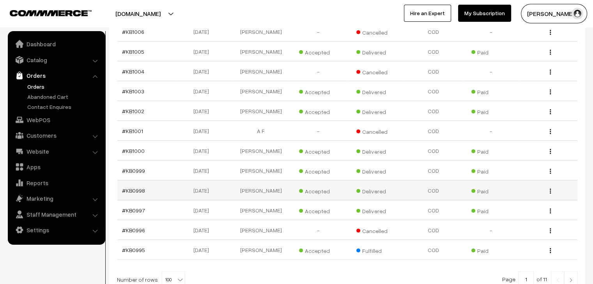
scroll to position [1974, 0]
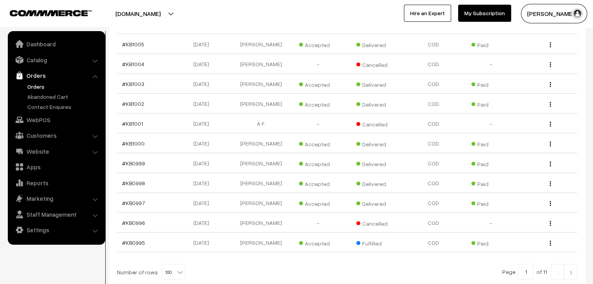
click at [570, 265] on link at bounding box center [570, 273] width 13 height 16
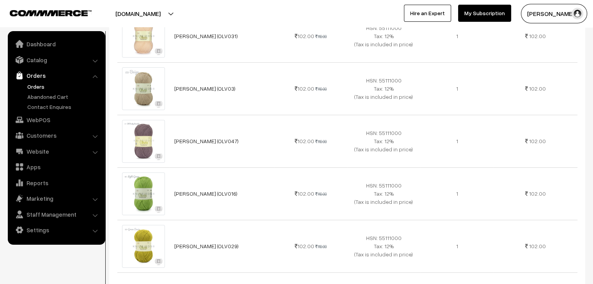
scroll to position [624, 0]
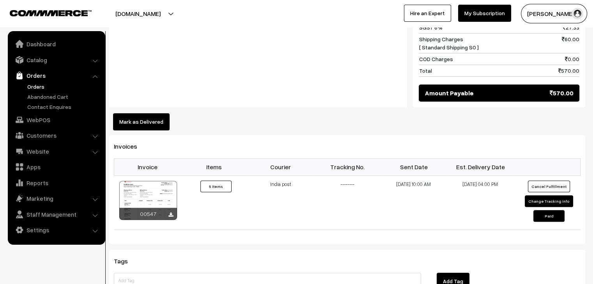
click at [139, 113] on button "Mark as Delivered" at bounding box center [141, 121] width 57 height 17
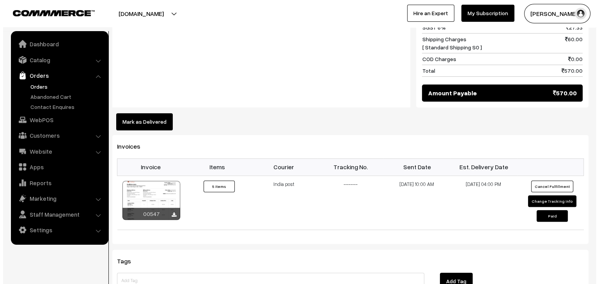
scroll to position [627, 0]
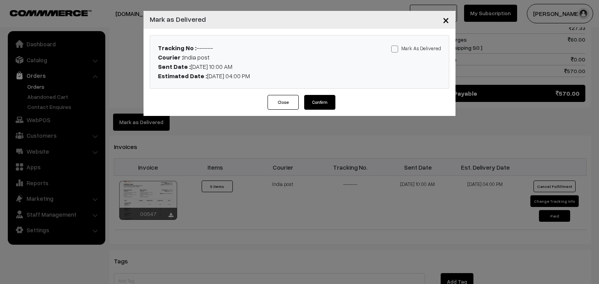
drag, startPoint x: 400, startPoint y: 50, endPoint x: 361, endPoint y: 70, distance: 43.2
click at [399, 51] on label "Mark As Delivered" at bounding box center [416, 48] width 50 height 9
click at [396, 48] on span at bounding box center [394, 49] width 7 height 7
click at [396, 48] on input "Mark As Delivered" at bounding box center [393, 47] width 5 height 5
checkbox input "true"
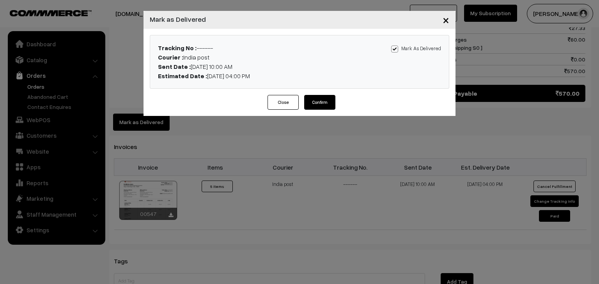
click at [312, 105] on button "Confirm" at bounding box center [319, 102] width 31 height 15
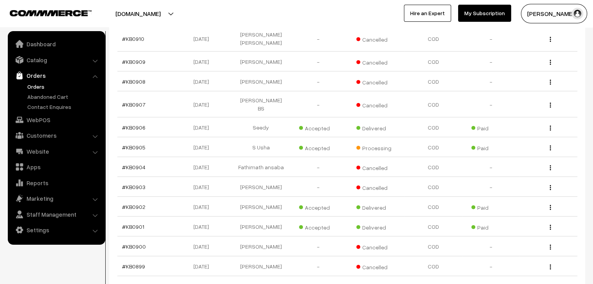
scroll to position [2011, 0]
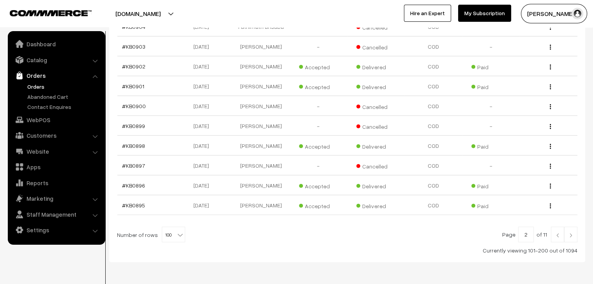
click at [567, 227] on link at bounding box center [570, 235] width 13 height 16
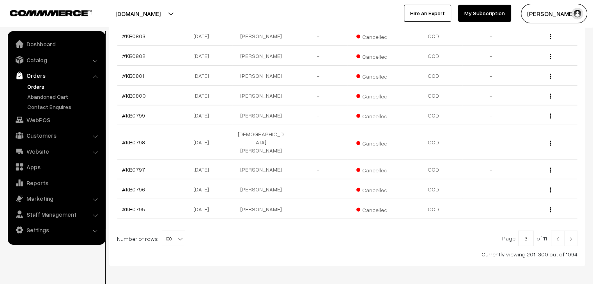
scroll to position [2005, 0]
click at [554, 235] on img at bounding box center [557, 237] width 7 height 5
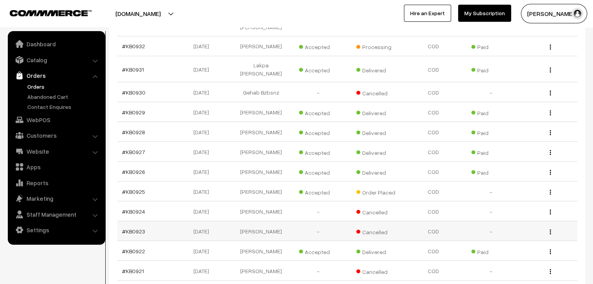
scroll to position [1427, 0]
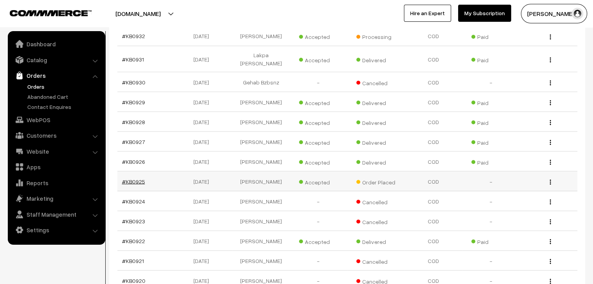
click at [138, 178] on link "#KB0925" at bounding box center [133, 181] width 23 height 7
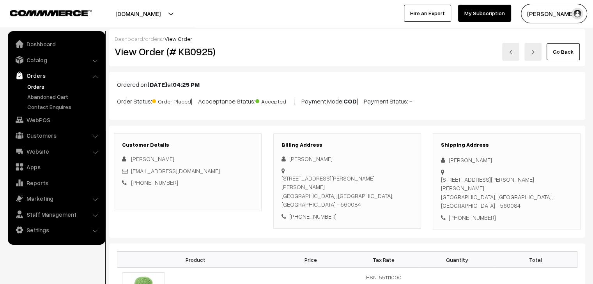
click at [39, 87] on link "Orders" at bounding box center [63, 87] width 77 height 8
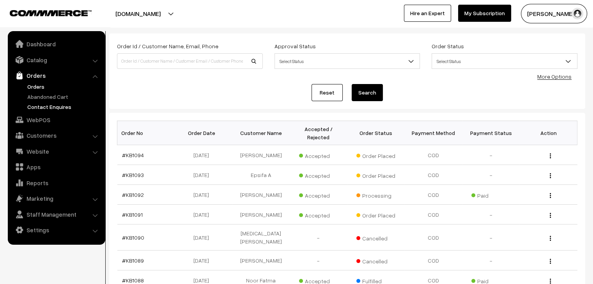
scroll to position [39, 0]
click at [48, 97] on link "Abandoned Cart" at bounding box center [63, 97] width 77 height 8
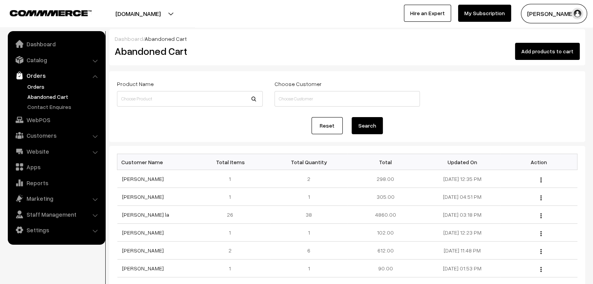
click at [36, 87] on link "Orders" at bounding box center [63, 87] width 77 height 8
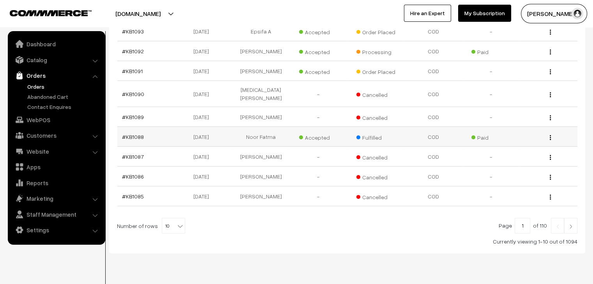
scroll to position [186, 0]
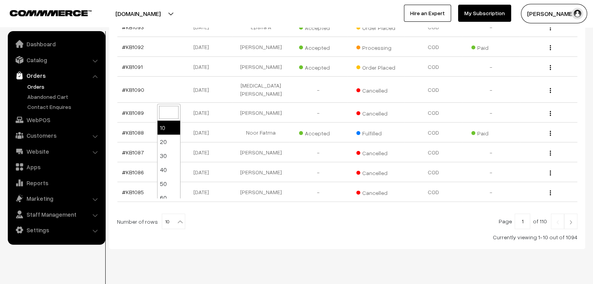
click at [176, 218] on b at bounding box center [180, 222] width 8 height 8
select select "100"
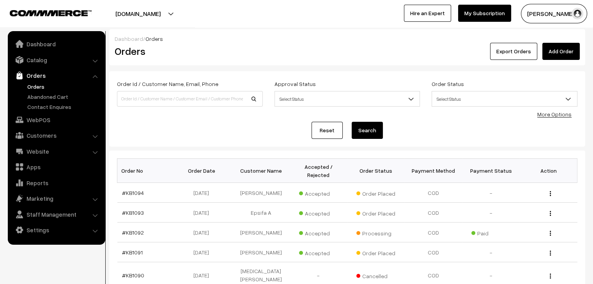
click at [44, 87] on link "Orders" at bounding box center [63, 87] width 77 height 8
click at [140, 98] on input at bounding box center [190, 99] width 146 height 16
type input "alisha"
click at [352, 122] on button "Search" at bounding box center [367, 130] width 31 height 17
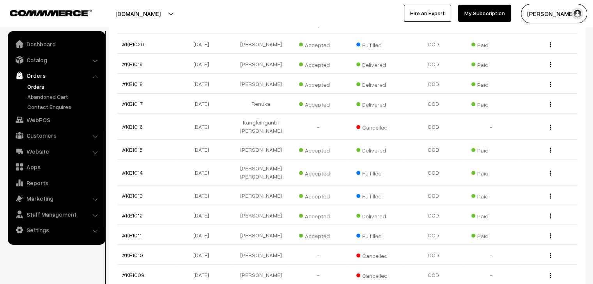
scroll to position [1662, 0]
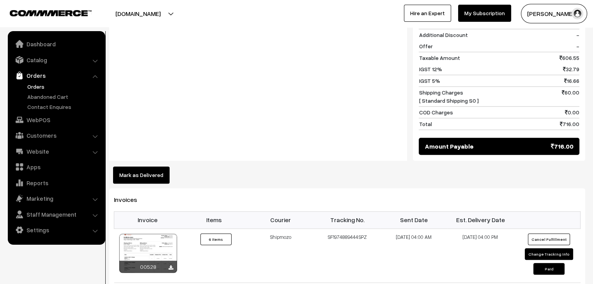
click at [152, 167] on button "Mark as Delivered" at bounding box center [141, 175] width 57 height 17
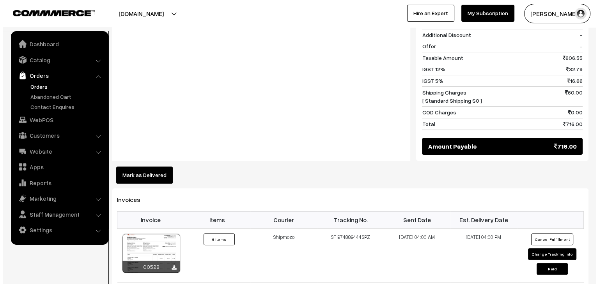
scroll to position [627, 0]
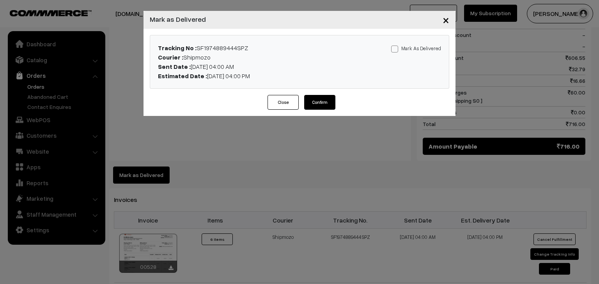
drag, startPoint x: 421, startPoint y: 47, endPoint x: 414, endPoint y: 51, distance: 7.7
click at [421, 48] on label "Mark As Delivered" at bounding box center [416, 48] width 50 height 9
click at [396, 48] on input "Mark As Delivered" at bounding box center [393, 47] width 5 height 5
checkbox input "true"
click at [329, 104] on button "Confirm" at bounding box center [319, 102] width 31 height 15
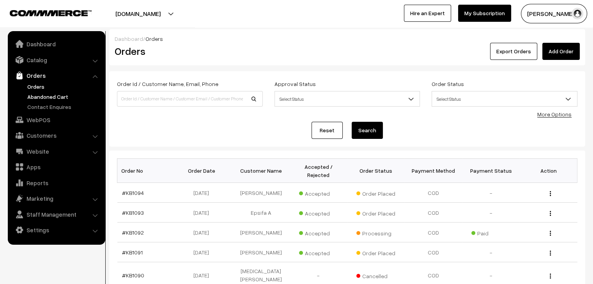
click at [67, 97] on link "Abandoned Cart" at bounding box center [63, 97] width 77 height 8
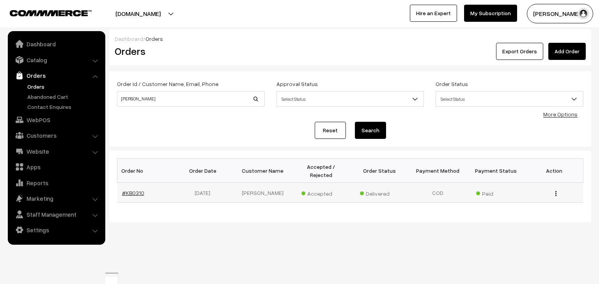
click at [138, 190] on link "#KB0310" at bounding box center [133, 193] width 22 height 7
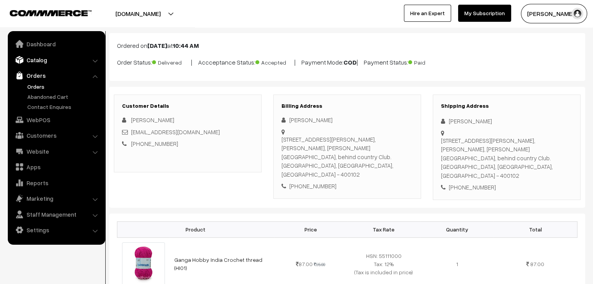
click at [50, 65] on link "Catalog" at bounding box center [56, 60] width 93 height 14
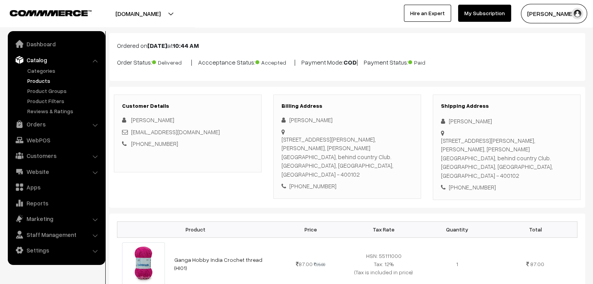
click at [55, 82] on link "Products" at bounding box center [63, 81] width 77 height 8
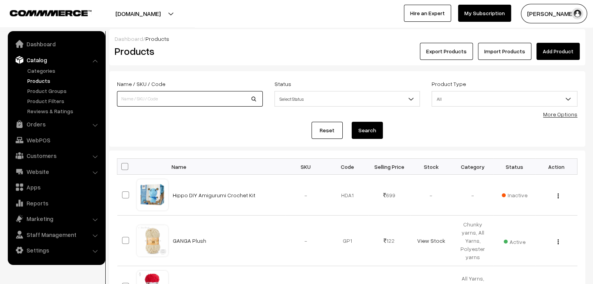
click at [143, 102] on input at bounding box center [190, 99] width 146 height 16
type input "[PERSON_NAME]"
click at [352, 122] on button "Search" at bounding box center [367, 130] width 31 height 17
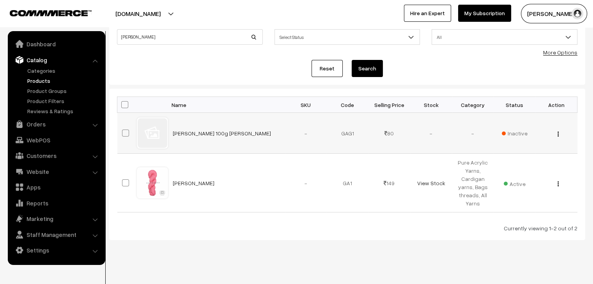
scroll to position [68, 0]
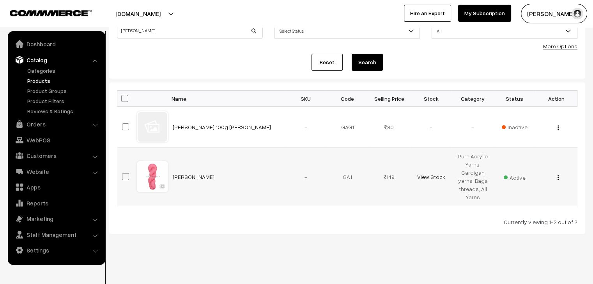
click at [557, 177] on button "button" at bounding box center [558, 178] width 2 height 6
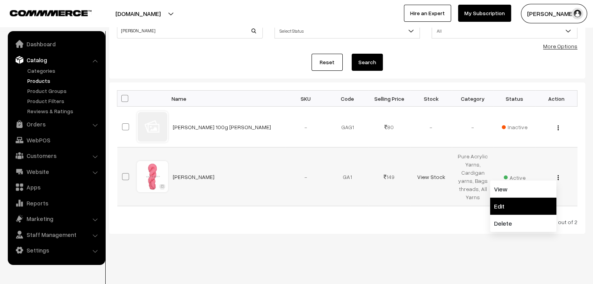
click at [533, 205] on link "Edit" at bounding box center [523, 206] width 66 height 17
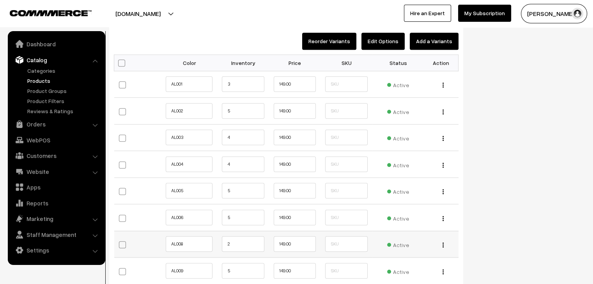
scroll to position [701, 0]
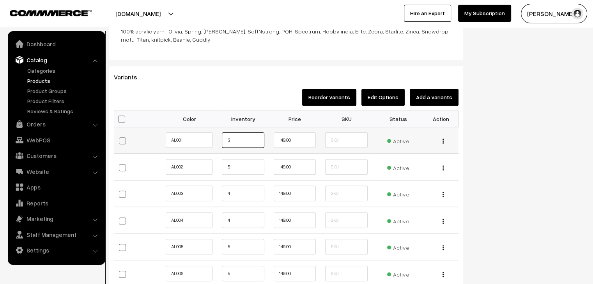
click at [232, 143] on input "3" at bounding box center [243, 141] width 42 height 16
type input "10"
click at [231, 165] on input "5" at bounding box center [243, 167] width 42 height 16
type input "10"
click at [231, 193] on input "4" at bounding box center [243, 194] width 42 height 16
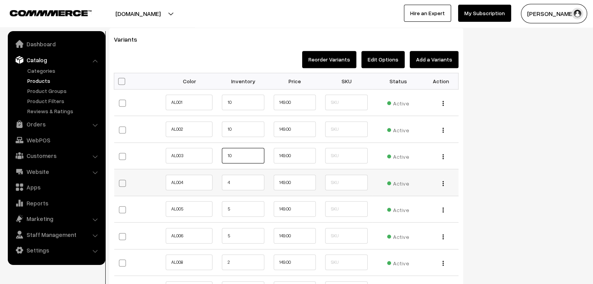
scroll to position [740, 0]
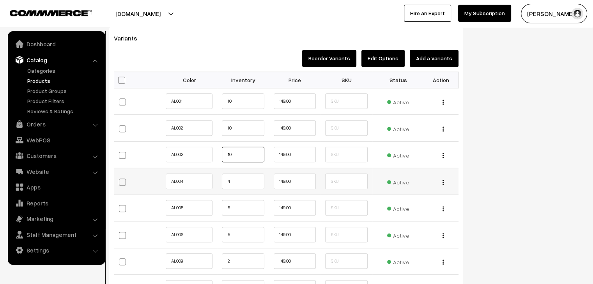
type input "10"
click at [232, 178] on input "4" at bounding box center [243, 182] width 42 height 16
type input "10"
click at [229, 206] on input "5" at bounding box center [243, 208] width 42 height 16
type input "10"
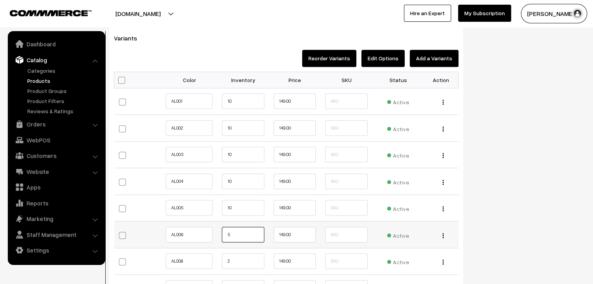
click at [231, 234] on input "5" at bounding box center [243, 235] width 42 height 16
type input "10"
click at [230, 263] on input "2" at bounding box center [243, 262] width 42 height 16
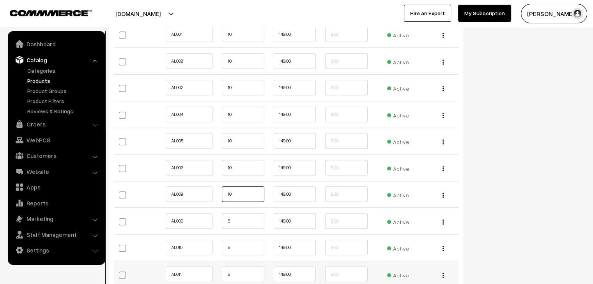
scroll to position [818, 0]
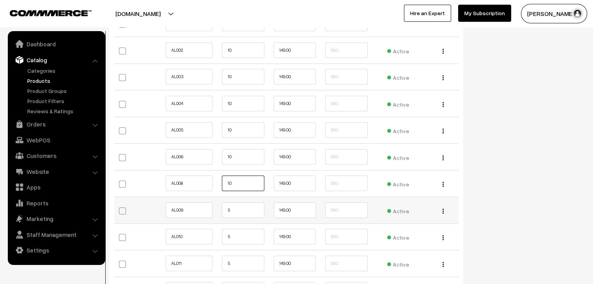
type input "10"
click at [240, 209] on input "5" at bounding box center [243, 211] width 42 height 16
type input "10"
click at [231, 237] on input "5" at bounding box center [243, 237] width 42 height 16
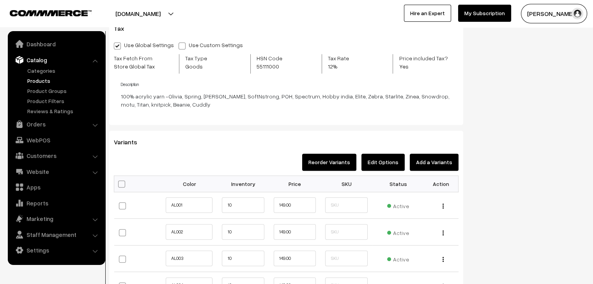
scroll to position [624, 0]
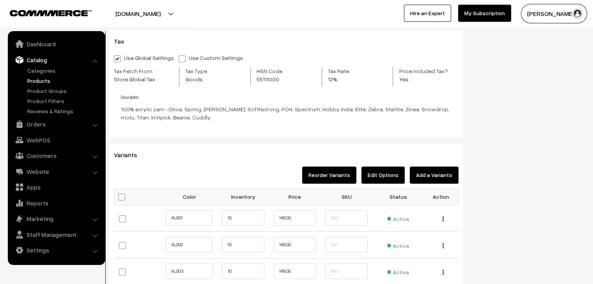
type input "10"
click at [122, 194] on span at bounding box center [121, 197] width 7 height 7
click at [122, 194] on input "checkbox" at bounding box center [120, 196] width 5 height 5
checkbox input "true"
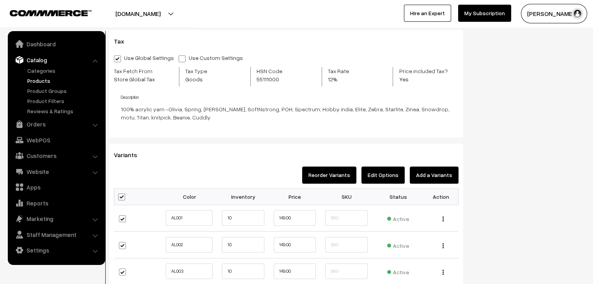
checkbox input "true"
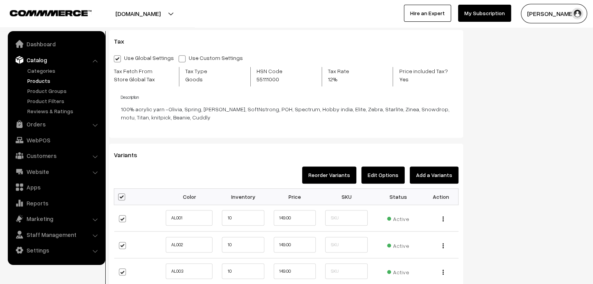
checkbox input "true"
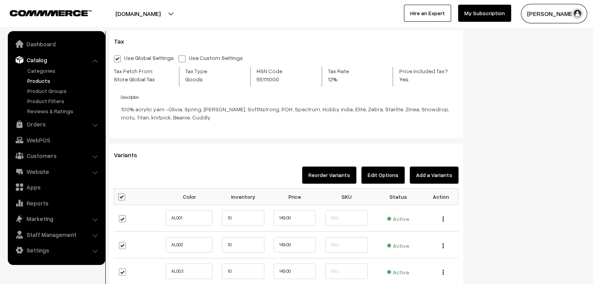
checkbox input "true"
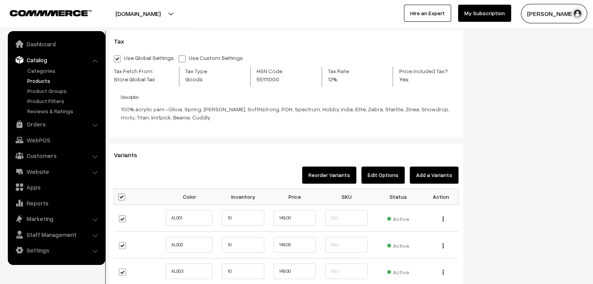
checkbox input "true"
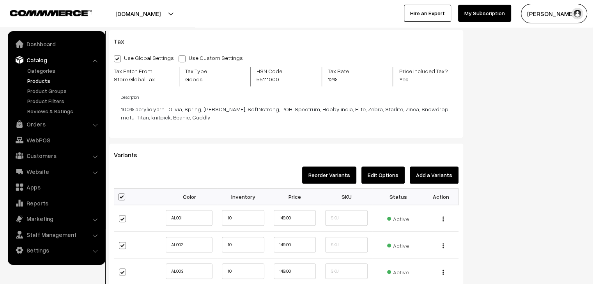
checkbox input "true"
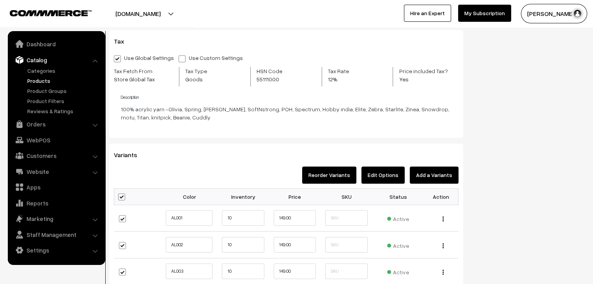
checkbox input "true"
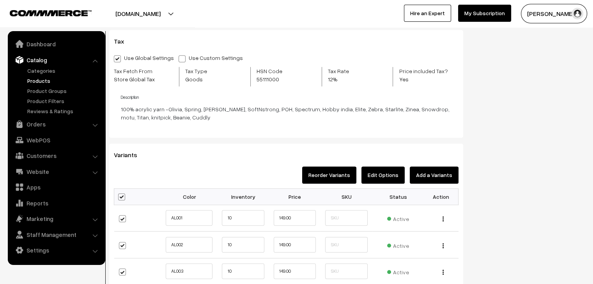
checkbox input "true"
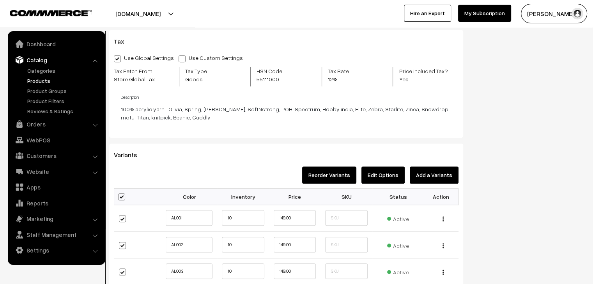
checkbox input "true"
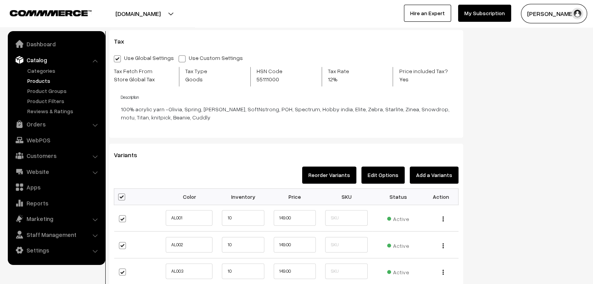
checkbox input "true"
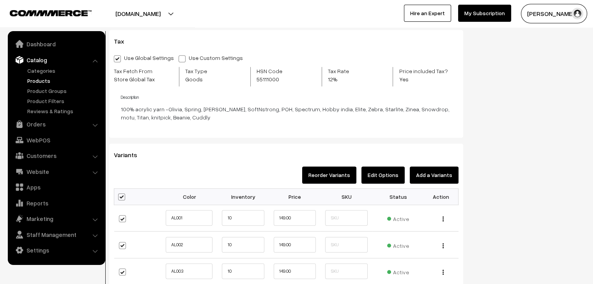
checkbox input "true"
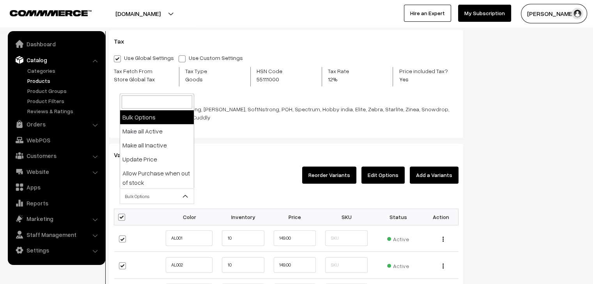
click at [147, 198] on span "Bulk Options" at bounding box center [157, 197] width 74 height 14
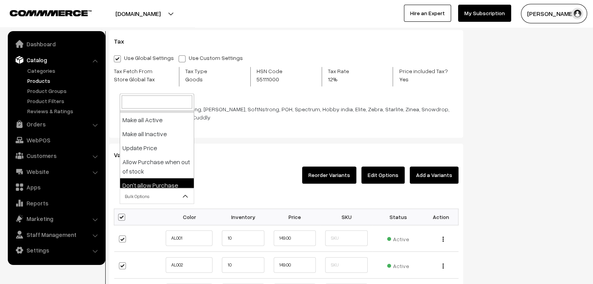
scroll to position [0, 0]
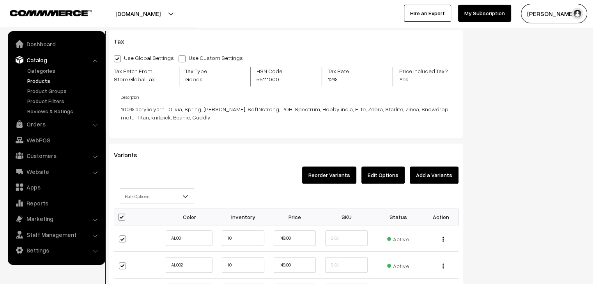
click at [217, 170] on div "Reorder Variants Edit Options Add a Variants" at bounding box center [286, 178] width 356 height 22
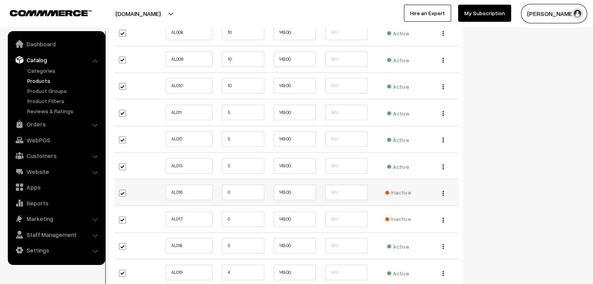
scroll to position [1013, 0]
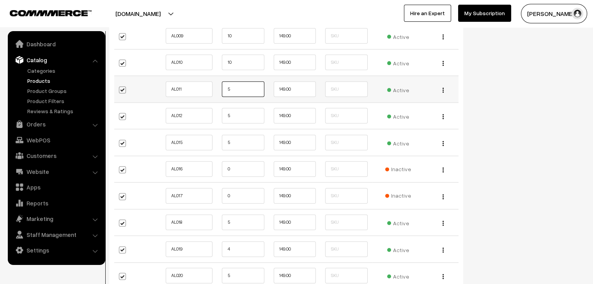
click at [230, 88] on input "5" at bounding box center [243, 89] width 42 height 16
type input "10"
click at [231, 113] on input "5" at bounding box center [243, 116] width 42 height 16
type input "10"
click at [226, 143] on input "5" at bounding box center [243, 143] width 42 height 16
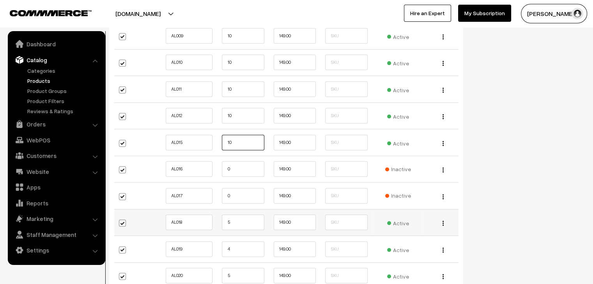
type input "10"
click at [227, 219] on input "5" at bounding box center [243, 223] width 42 height 16
type input "5"
type input "10"
click at [230, 250] on input "4" at bounding box center [243, 250] width 42 height 16
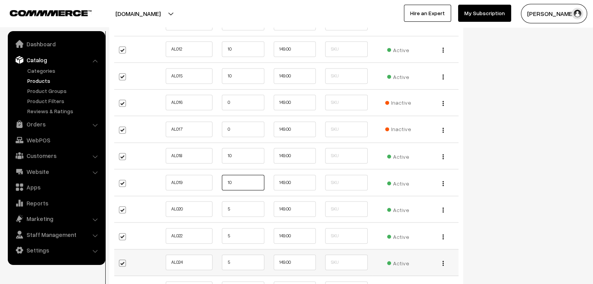
scroll to position [1091, 0]
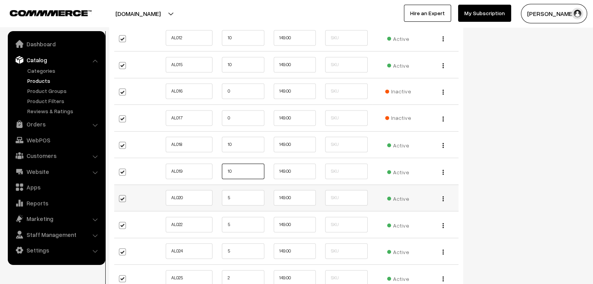
type input "10"
click at [229, 199] on input "5" at bounding box center [243, 198] width 42 height 16
type input "10"
click at [231, 223] on input "5" at bounding box center [243, 225] width 42 height 16
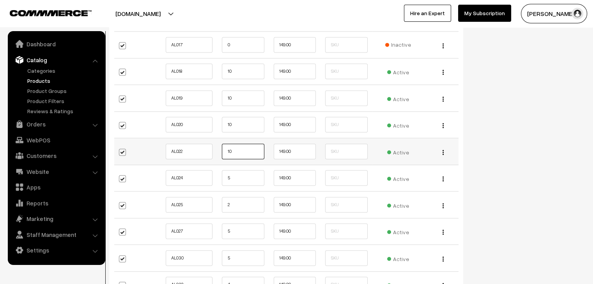
scroll to position [1169, 0]
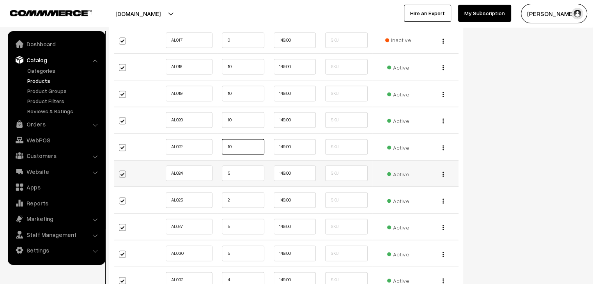
type input "10"
click at [236, 176] on input "5" at bounding box center [243, 174] width 42 height 16
type input "10"
click at [231, 198] on input "2" at bounding box center [243, 201] width 42 height 16
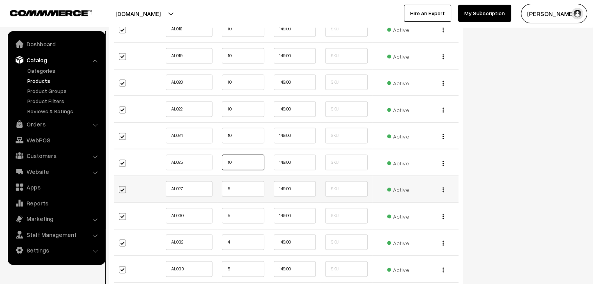
scroll to position [1208, 0]
type input "10"
click at [230, 187] on input "5" at bounding box center [243, 188] width 42 height 16
type input "10"
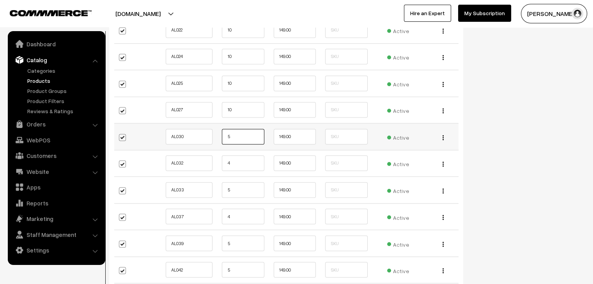
click at [235, 133] on input "5" at bounding box center [243, 137] width 42 height 16
type input "10"
click at [229, 159] on input "4" at bounding box center [243, 163] width 42 height 16
type input "10"
click at [232, 188] on input "5" at bounding box center [243, 190] width 42 height 16
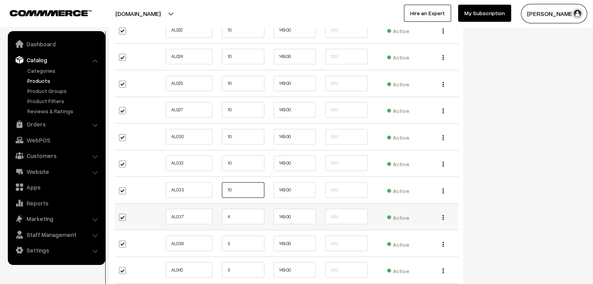
type input "10"
click at [230, 216] on input "4" at bounding box center [243, 217] width 42 height 16
type input "10"
click at [228, 242] on input "5" at bounding box center [243, 244] width 42 height 16
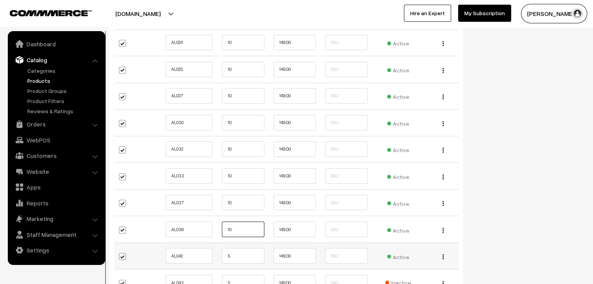
scroll to position [1325, 0]
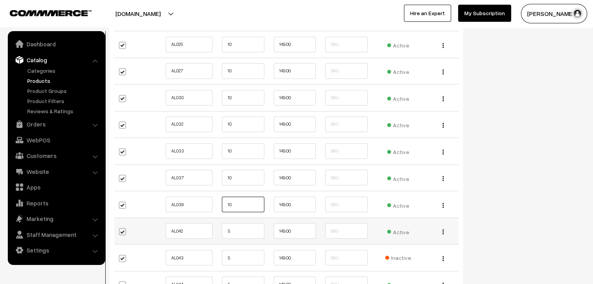
type input "10"
click at [235, 230] on input "5" at bounding box center [243, 231] width 42 height 16
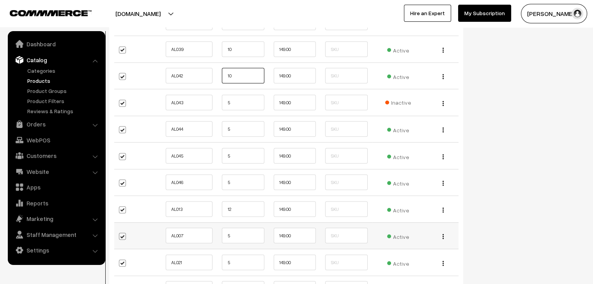
scroll to position [1481, 0]
type input "10"
click at [231, 127] on input "5" at bounding box center [243, 129] width 42 height 16
click at [235, 99] on input "5" at bounding box center [243, 102] width 42 height 16
click at [237, 128] on input "5" at bounding box center [243, 129] width 42 height 16
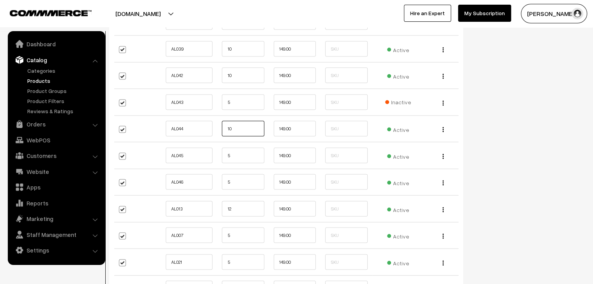
type input "10"
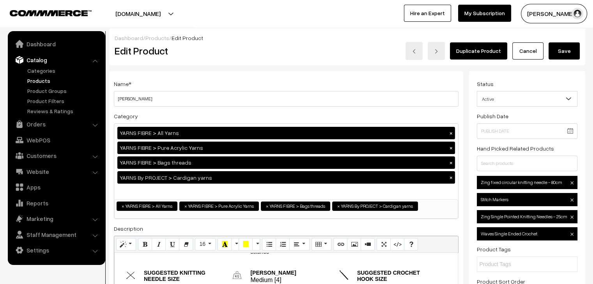
scroll to position [0, 0]
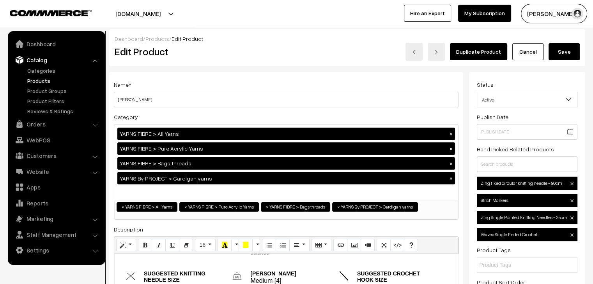
click at [42, 83] on link "Products" at bounding box center [63, 81] width 77 height 8
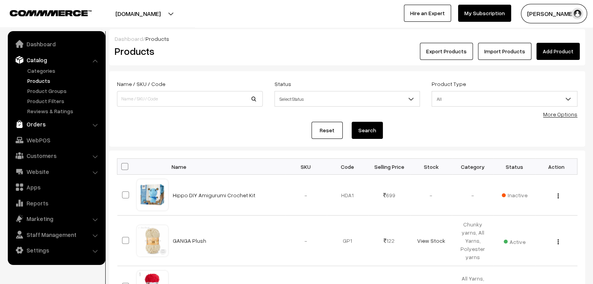
click at [39, 127] on link "Orders" at bounding box center [56, 124] width 93 height 14
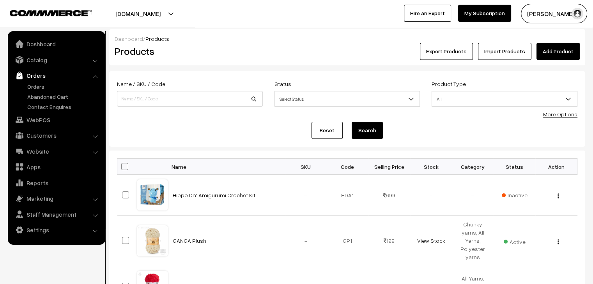
click at [46, 101] on ul "Orders" at bounding box center [57, 97] width 94 height 28
click at [46, 97] on link "Abandoned Cart" at bounding box center [63, 97] width 77 height 8
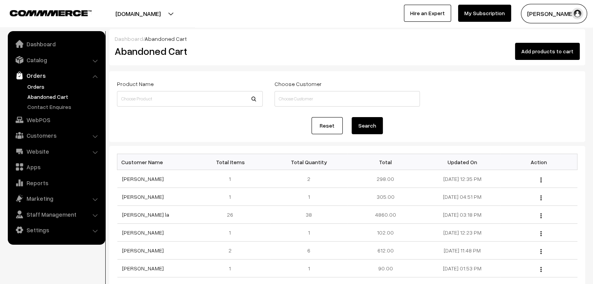
click at [44, 90] on link "Orders" at bounding box center [63, 87] width 77 height 8
click at [48, 88] on link "Orders" at bounding box center [63, 87] width 77 height 8
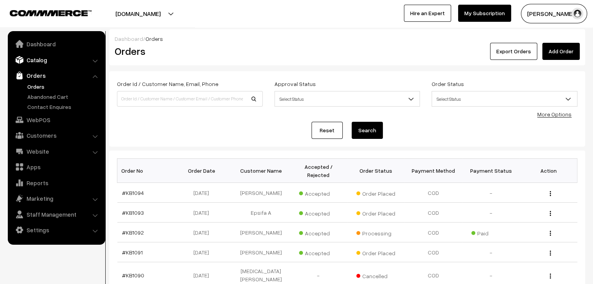
click at [58, 66] on link "Catalog" at bounding box center [56, 60] width 93 height 14
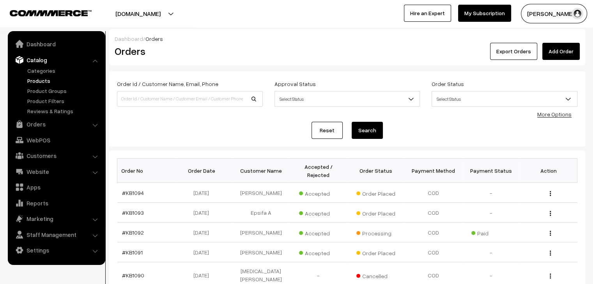
click at [49, 79] on link "Products" at bounding box center [63, 81] width 77 height 8
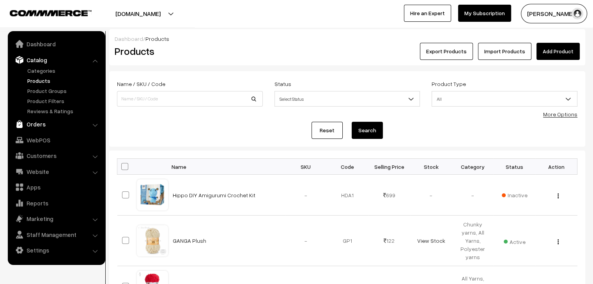
click at [44, 127] on link "Orders" at bounding box center [56, 124] width 93 height 14
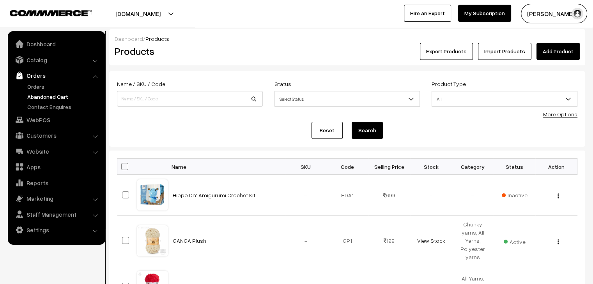
click at [55, 97] on link "Abandoned Cart" at bounding box center [63, 97] width 77 height 8
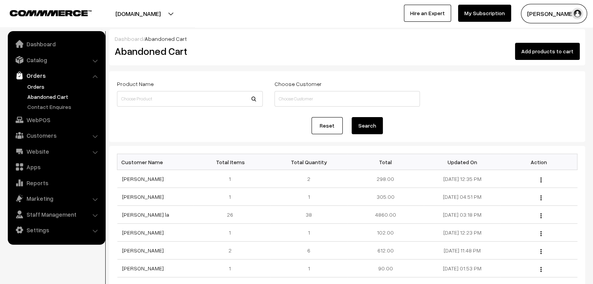
click at [37, 87] on link "Orders" at bounding box center [63, 87] width 77 height 8
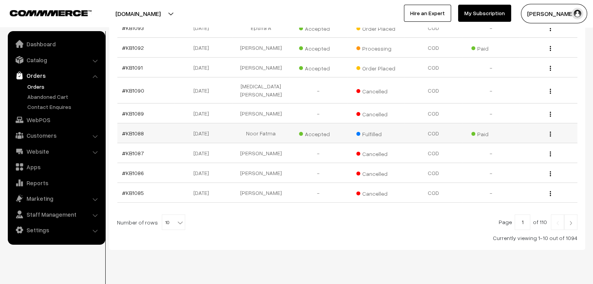
scroll to position [186, 0]
click at [48, 94] on link "Abandoned Cart" at bounding box center [63, 97] width 77 height 8
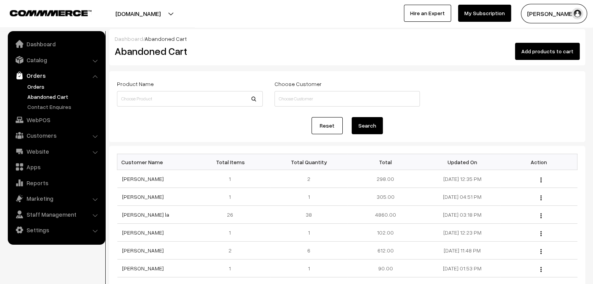
click at [49, 85] on link "Orders" at bounding box center [63, 87] width 77 height 8
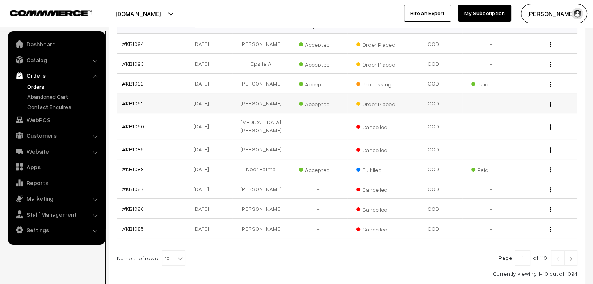
scroll to position [147, 0]
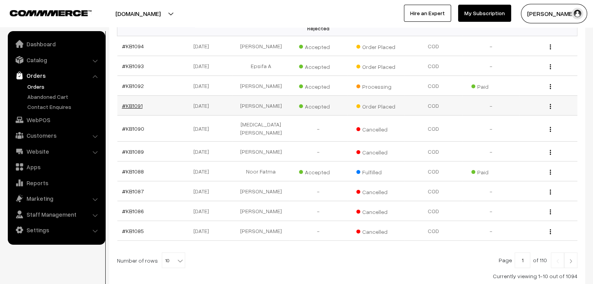
click at [132, 102] on link "#KB1091" at bounding box center [132, 105] width 21 height 7
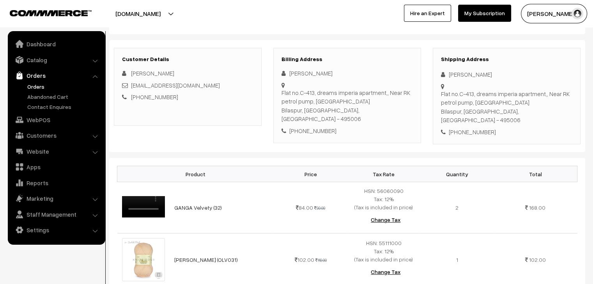
scroll to position [78, 0]
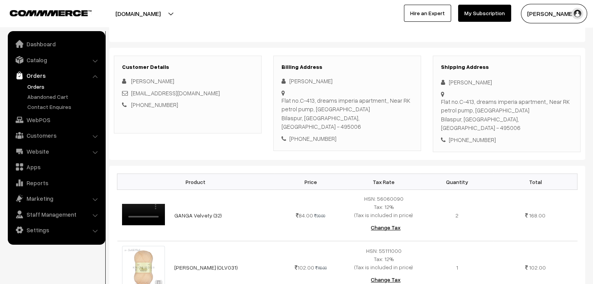
click at [35, 87] on link "Orders" at bounding box center [63, 87] width 77 height 8
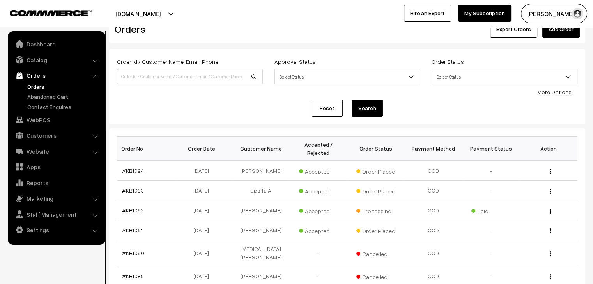
scroll to position [39, 0]
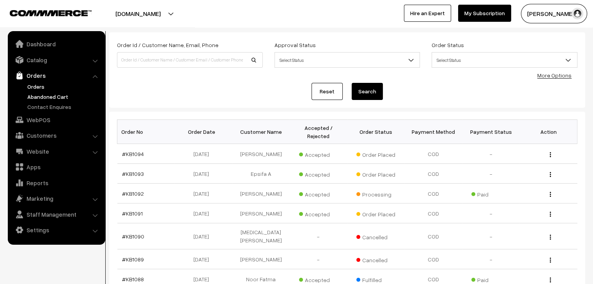
click at [51, 99] on link "Abandoned Cart" at bounding box center [63, 97] width 77 height 8
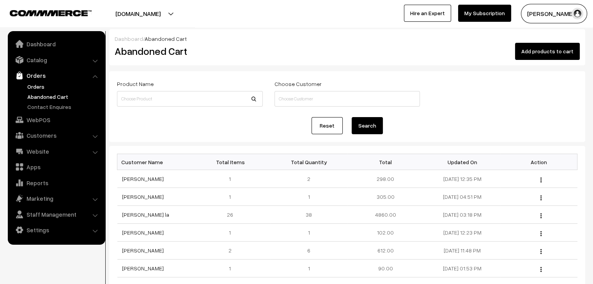
click at [55, 87] on link "Orders" at bounding box center [63, 87] width 77 height 8
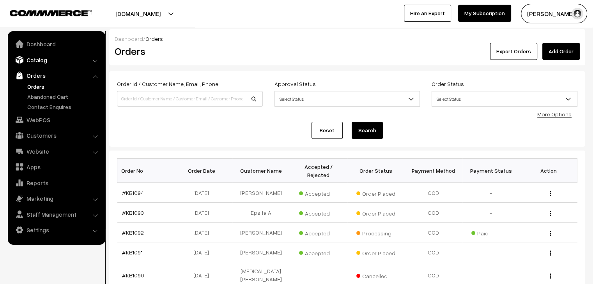
click at [46, 61] on link "Catalog" at bounding box center [56, 60] width 93 height 14
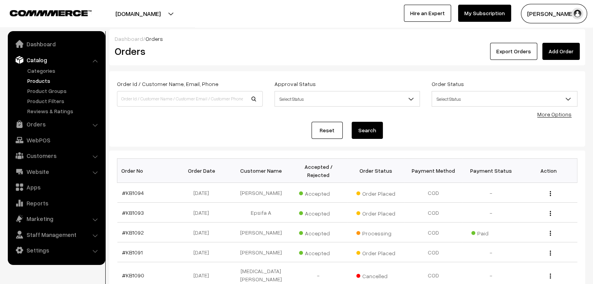
click at [50, 78] on link "Products" at bounding box center [63, 81] width 77 height 8
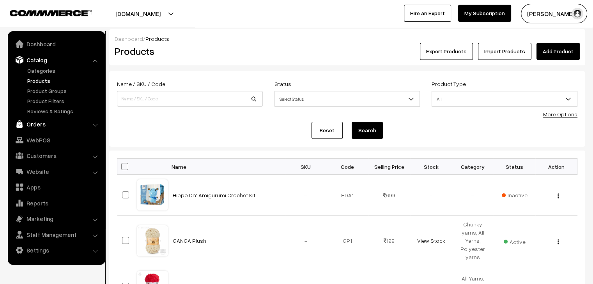
click at [41, 128] on link "Orders" at bounding box center [56, 124] width 93 height 14
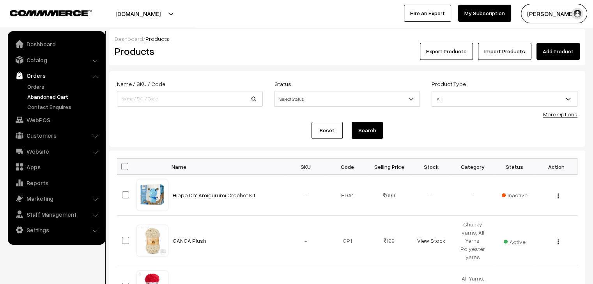
click at [46, 96] on link "Abandoned Cart" at bounding box center [63, 97] width 77 height 8
